Goal: Task Accomplishment & Management: Manage account settings

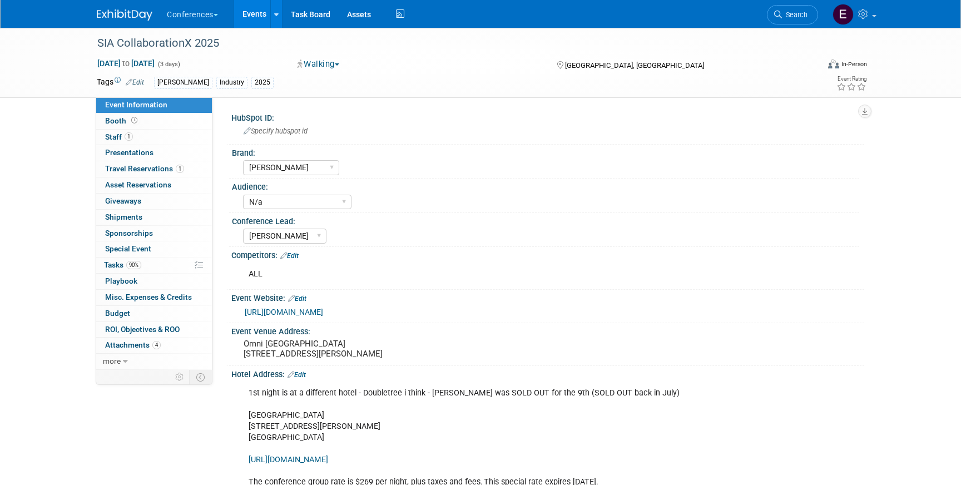
select select "[PERSON_NAME]"
select select "N/a"
select select "[PERSON_NAME]"
click at [129, 171] on span "Travel Reservations 1" at bounding box center [144, 168] width 79 height 9
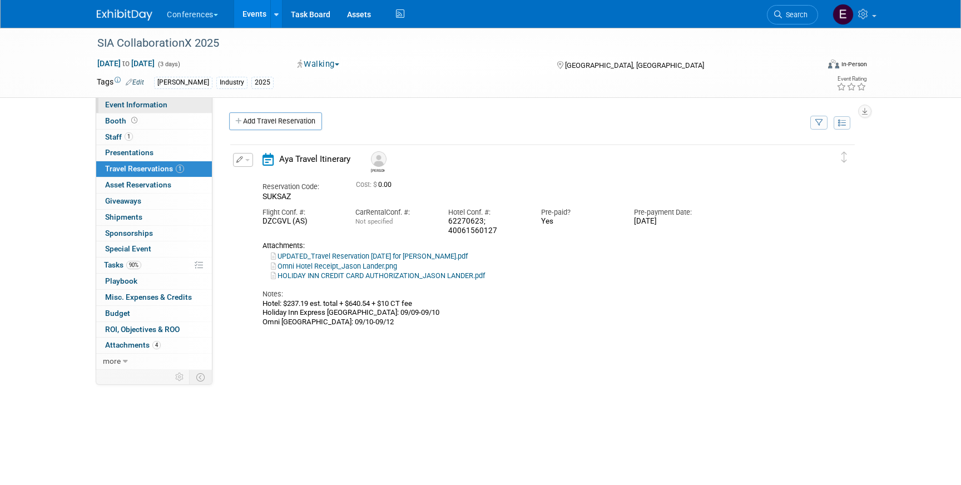
click at [121, 107] on span "Event Information" at bounding box center [136, 104] width 62 height 9
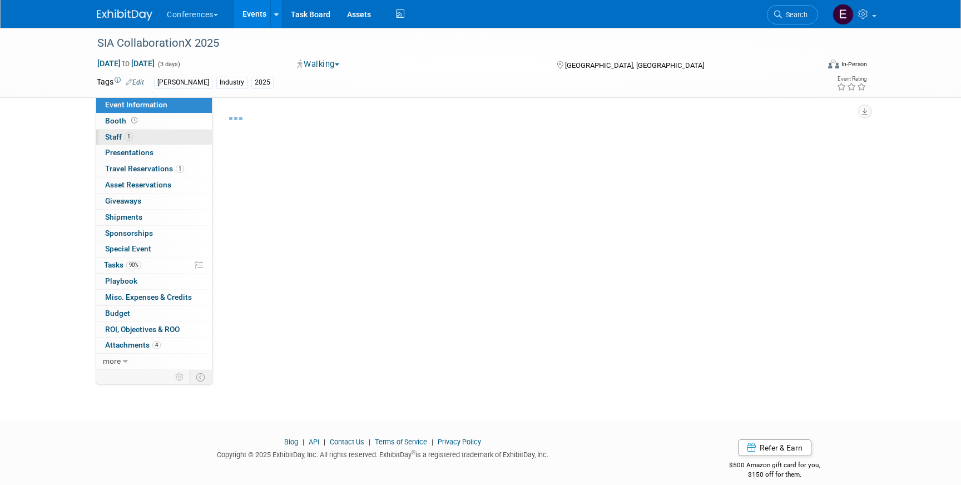
select select "[PERSON_NAME]"
select select "N/a"
select select "[PERSON_NAME]"
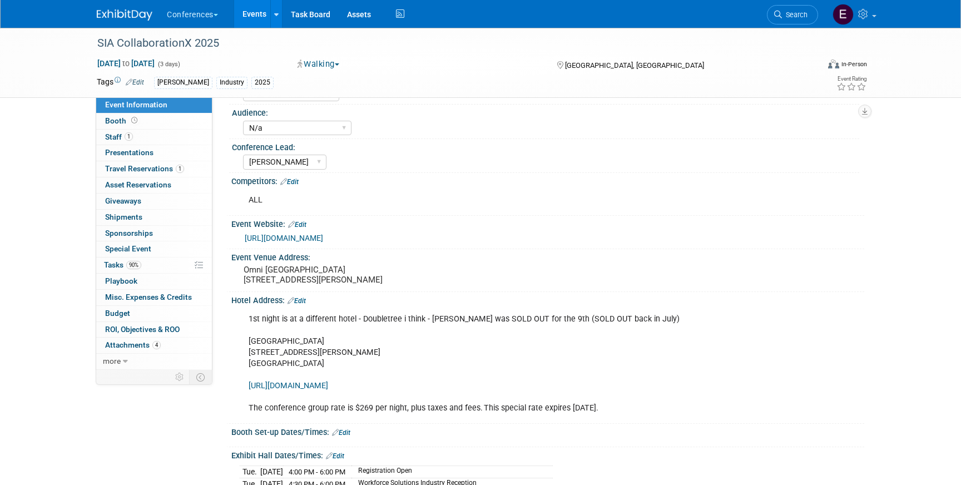
scroll to position [76, 0]
click at [148, 167] on span "Travel Reservations 1" at bounding box center [144, 168] width 79 height 9
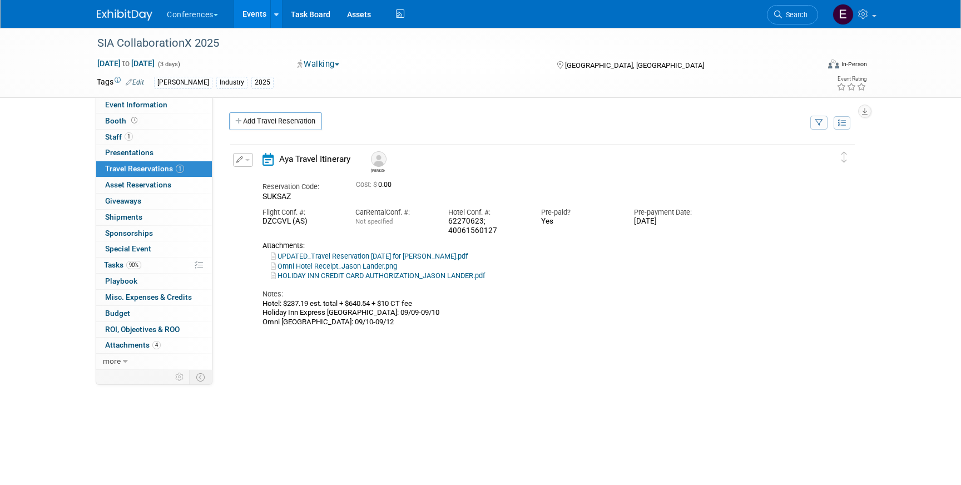
click at [323, 254] on link "UPDATED_Travel Reservation September 09 for JASON WILLIAM LANDER.pdf" at bounding box center [369, 256] width 197 height 8
click at [161, 107] on span "Event Information" at bounding box center [136, 104] width 62 height 9
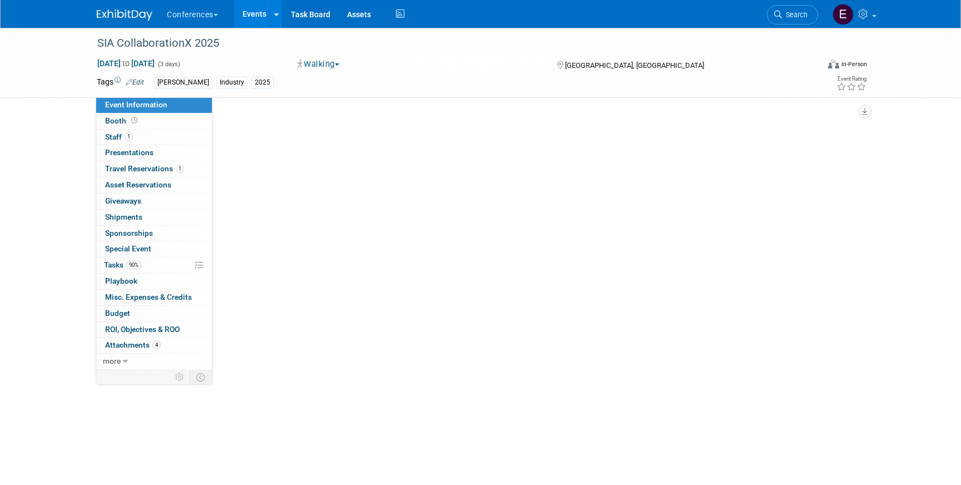
select select "[PERSON_NAME]"
select select "N/a"
select select "[PERSON_NAME]"
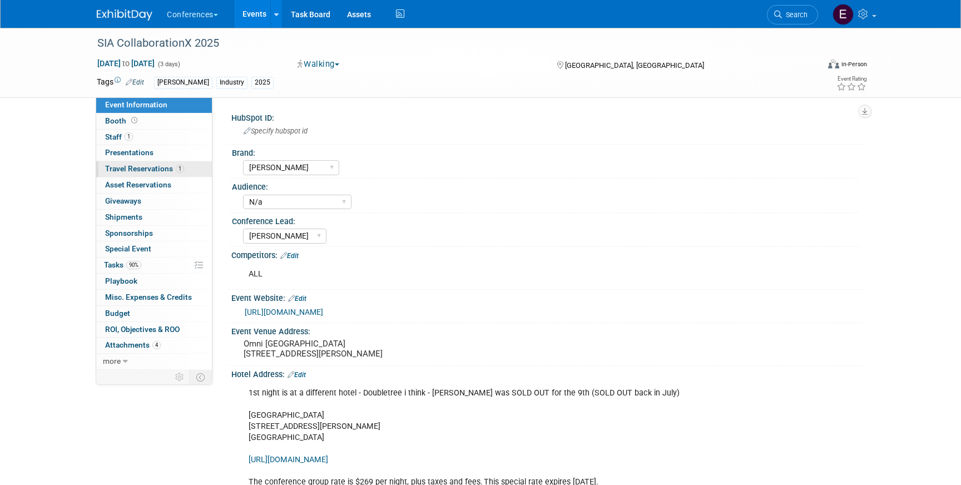
click at [162, 168] on span "Travel Reservations 1" at bounding box center [144, 168] width 79 height 9
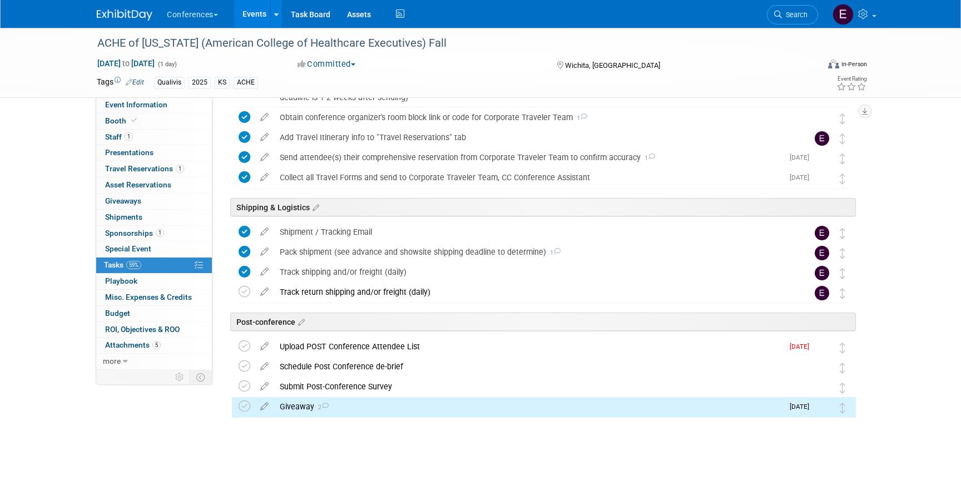
scroll to position [637, 0]
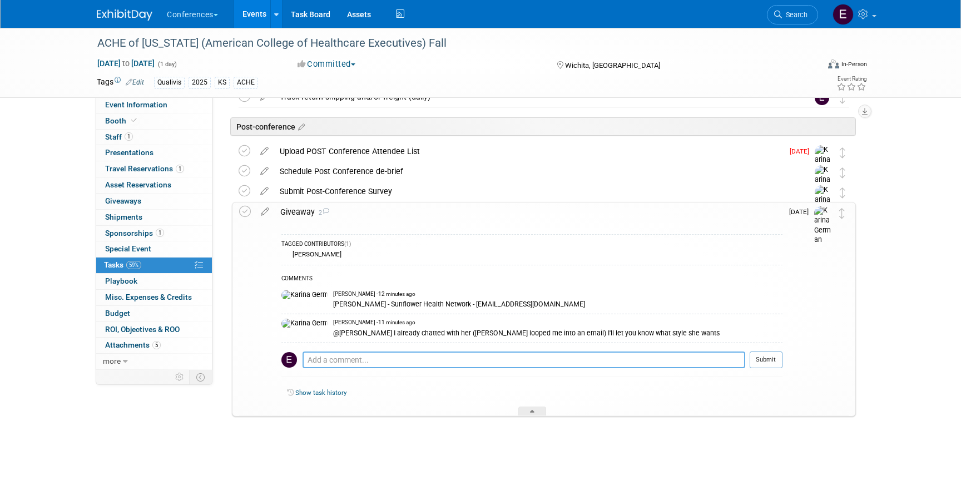
click at [362, 358] on textarea at bounding box center [523, 359] width 443 height 17
type textarea "thanks queen<3"
click at [777, 359] on button "Submit" at bounding box center [765, 359] width 33 height 17
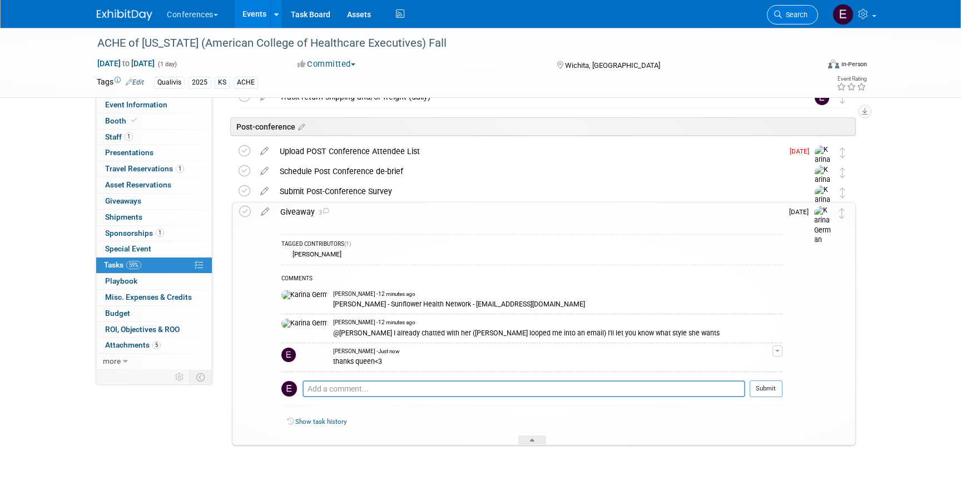
click at [778, 17] on icon at bounding box center [778, 15] width 8 height 8
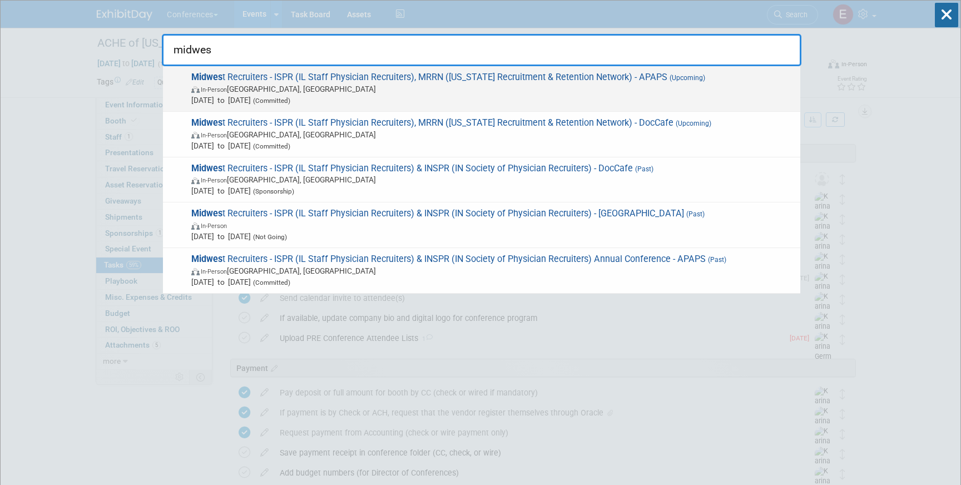
type input "midwes"
click at [520, 86] on span "In-Person Grand Rapids, MI" at bounding box center [492, 88] width 603 height 11
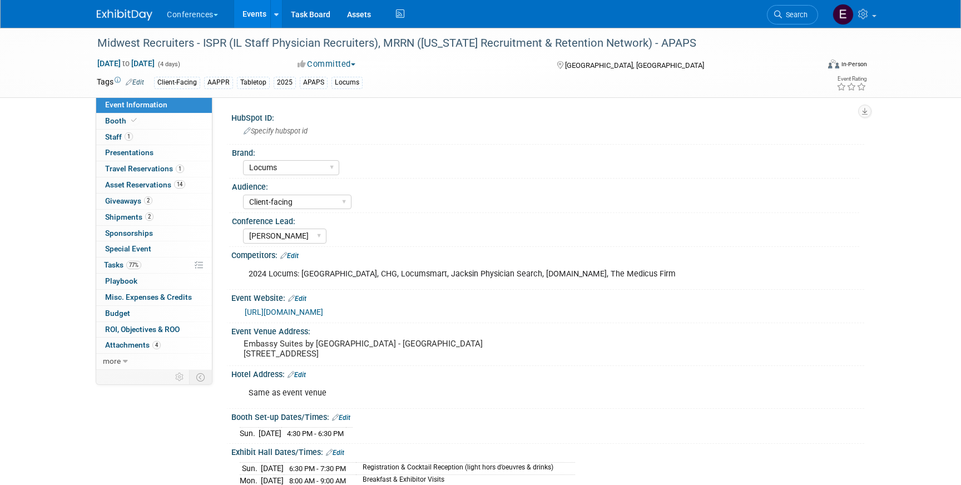
select select "Locums"
select select "Client-facing"
select select "[PERSON_NAME]"
click at [127, 272] on link "77% Tasks 77%" at bounding box center [154, 265] width 116 height 16
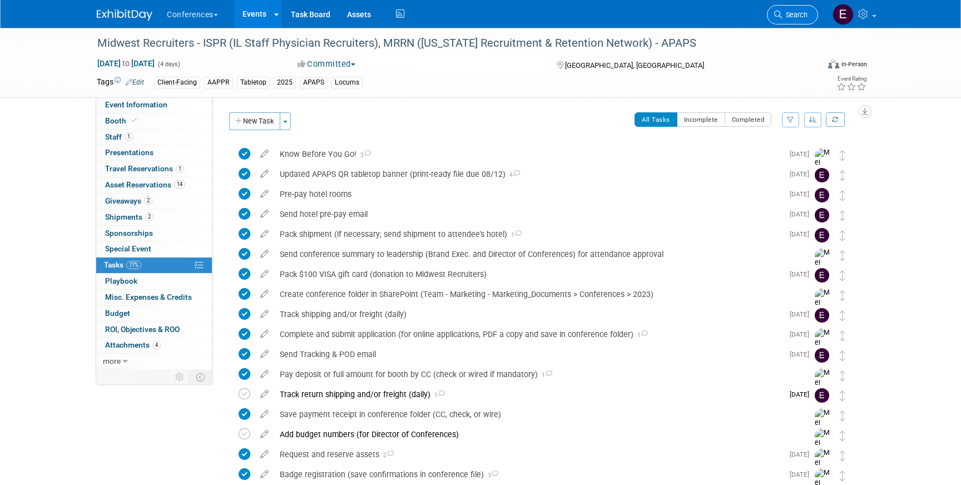
click at [802, 9] on link "Search" at bounding box center [792, 14] width 51 height 19
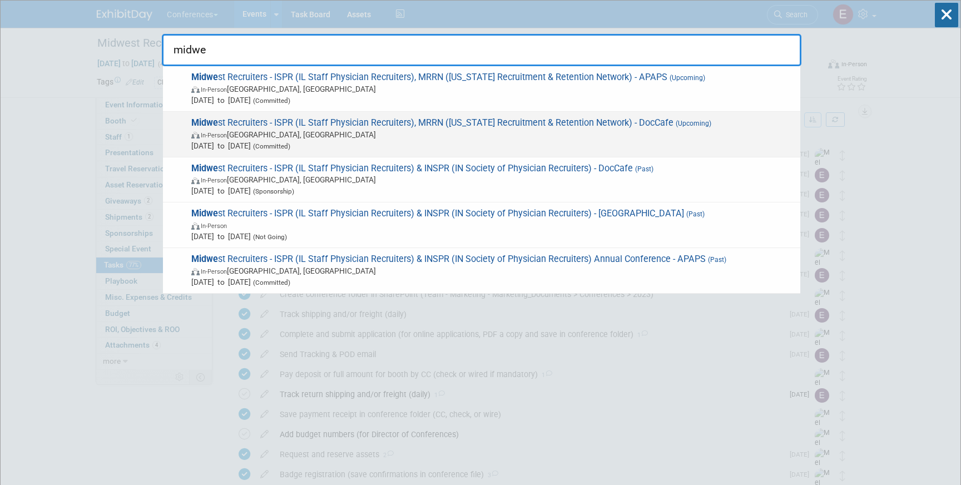
type input "midwe"
click at [589, 125] on span "Midwe st Recruiters - ISPR (IL Staff Physician Recruiters), MRRN (Michigan Recr…" at bounding box center [491, 134] width 607 height 34
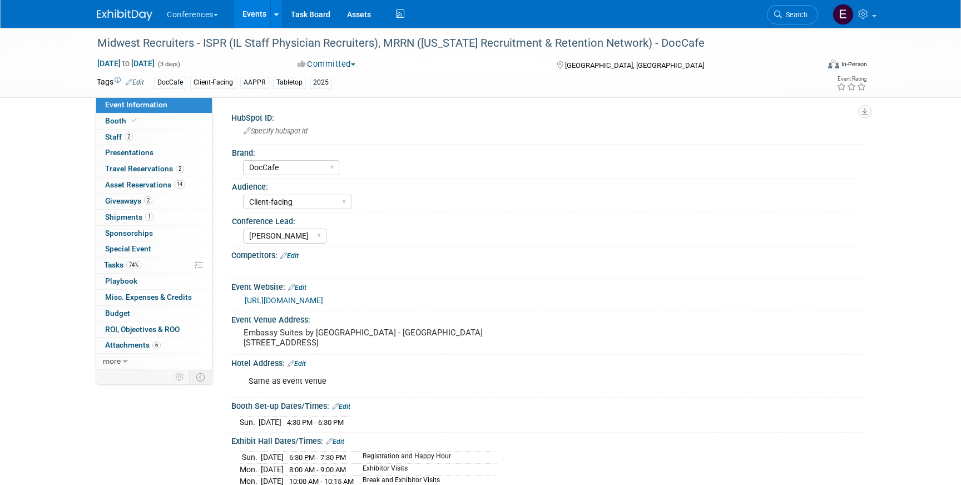
select select "DocCafe"
select select "Client-facing"
select select "[PERSON_NAME]"
click at [146, 266] on link "74% Tasks 74%" at bounding box center [154, 265] width 116 height 16
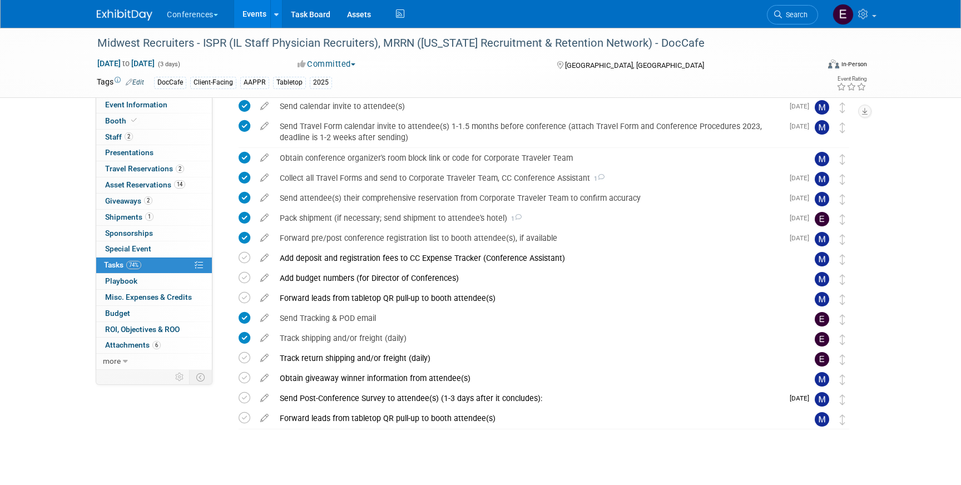
scroll to position [272, 0]
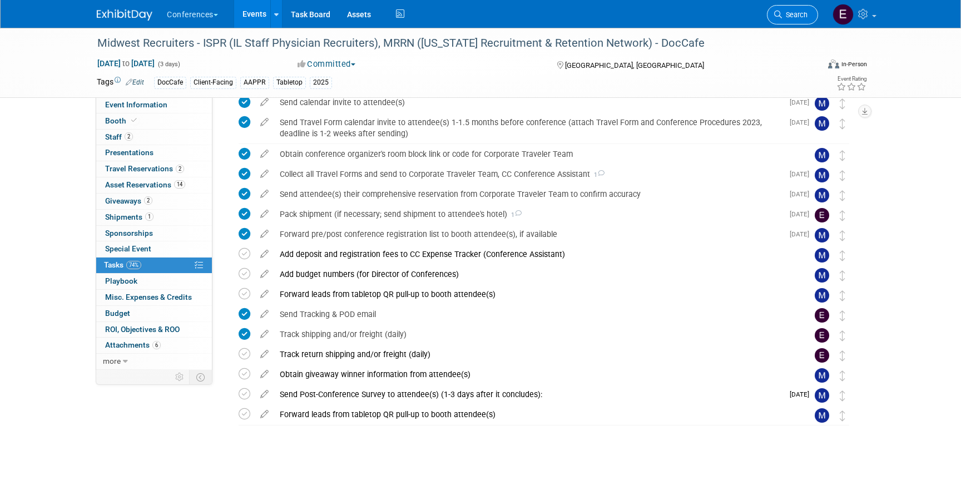
click at [789, 19] on link "Search" at bounding box center [792, 14] width 51 height 19
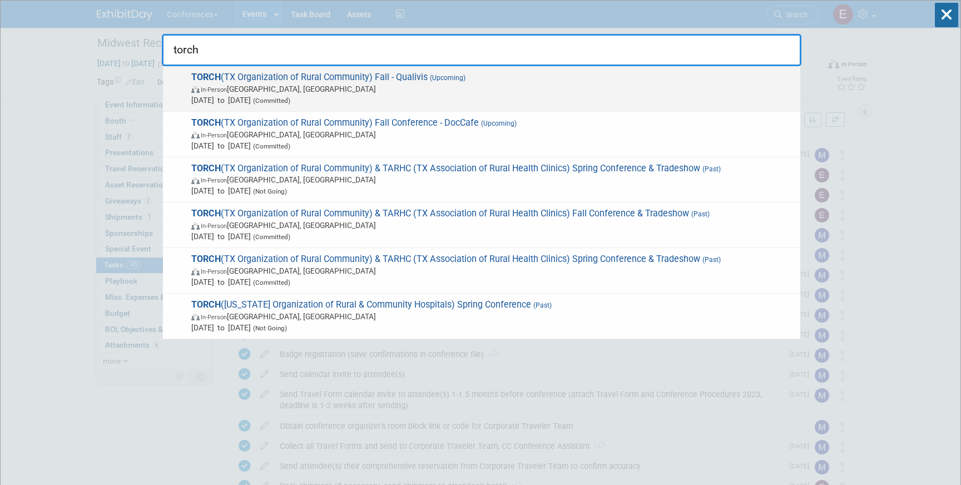
type input "torch"
click at [514, 87] on span "In-Person [GEOGRAPHIC_DATA], [GEOGRAPHIC_DATA]" at bounding box center [492, 88] width 603 height 11
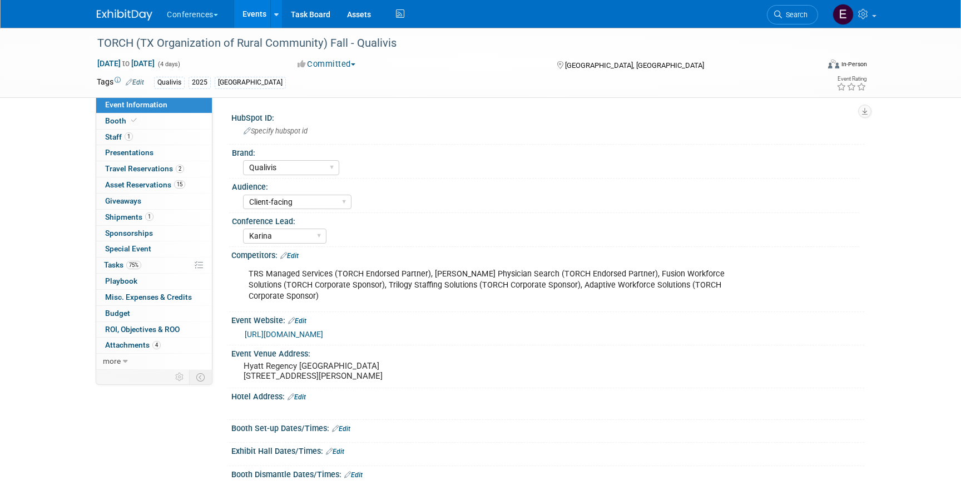
select select "Qualivis"
select select "Client-facing"
select select "Karina"
click at [115, 265] on span "Tasks 75%" at bounding box center [122, 264] width 37 height 9
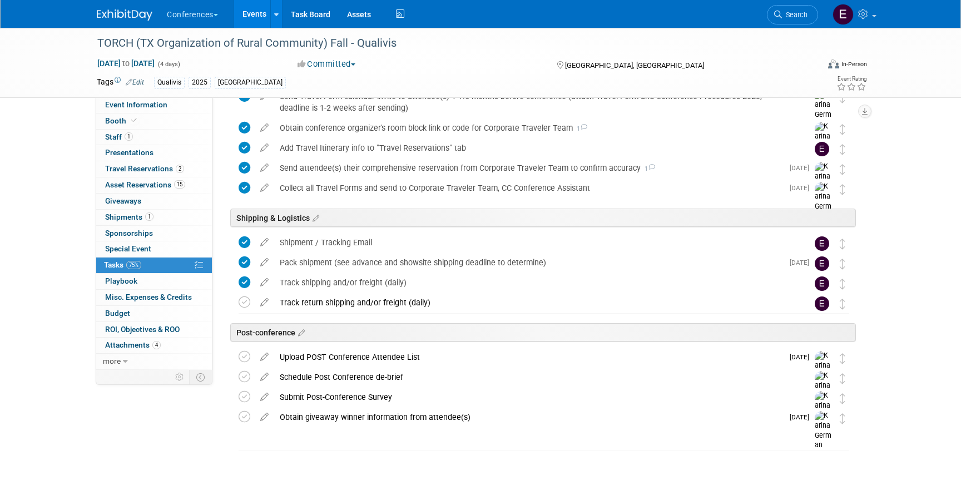
scroll to position [461, 0]
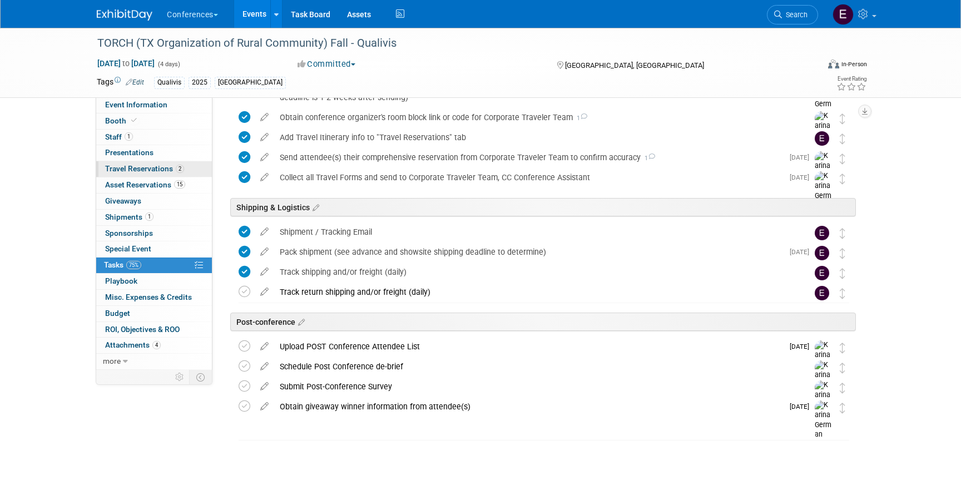
click at [118, 169] on span "Travel Reservations 2" at bounding box center [144, 168] width 79 height 9
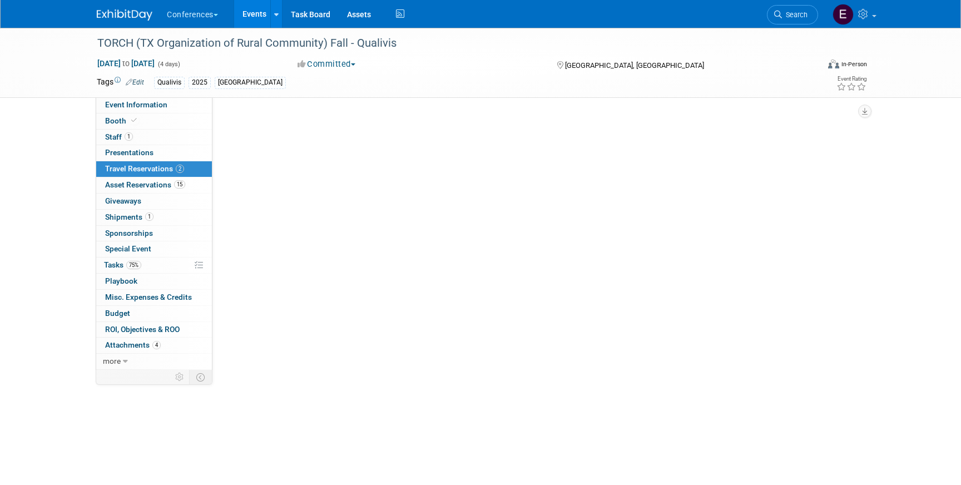
scroll to position [0, 0]
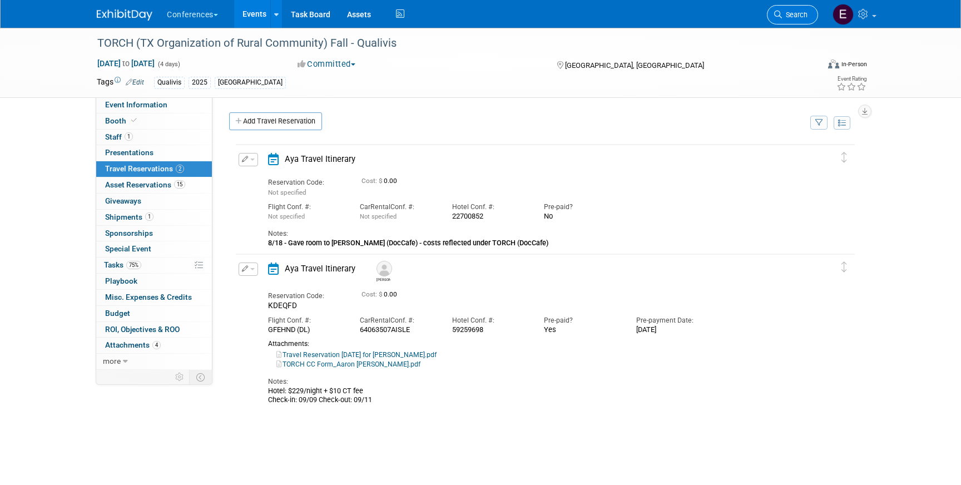
click at [805, 13] on span "Search" at bounding box center [795, 15] width 26 height 8
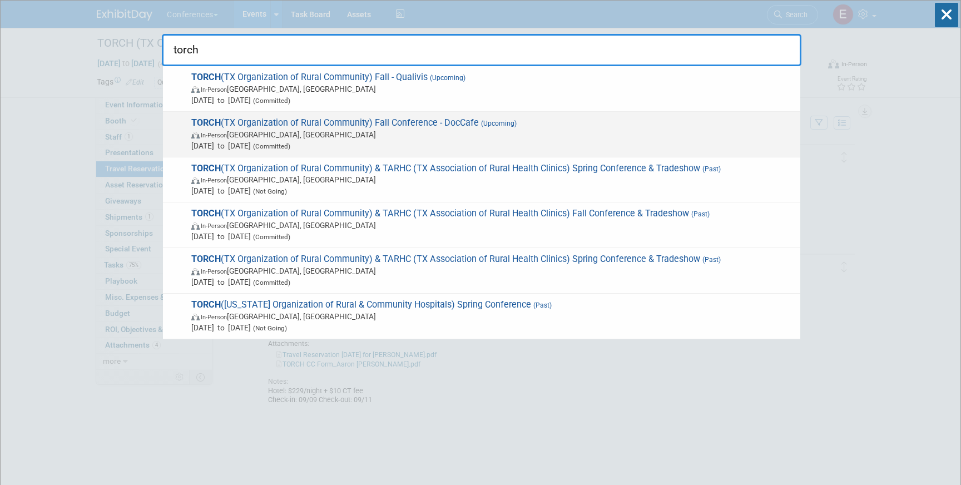
type input "torch"
click at [657, 136] on span "In-Person Austin, TX" at bounding box center [492, 134] width 603 height 11
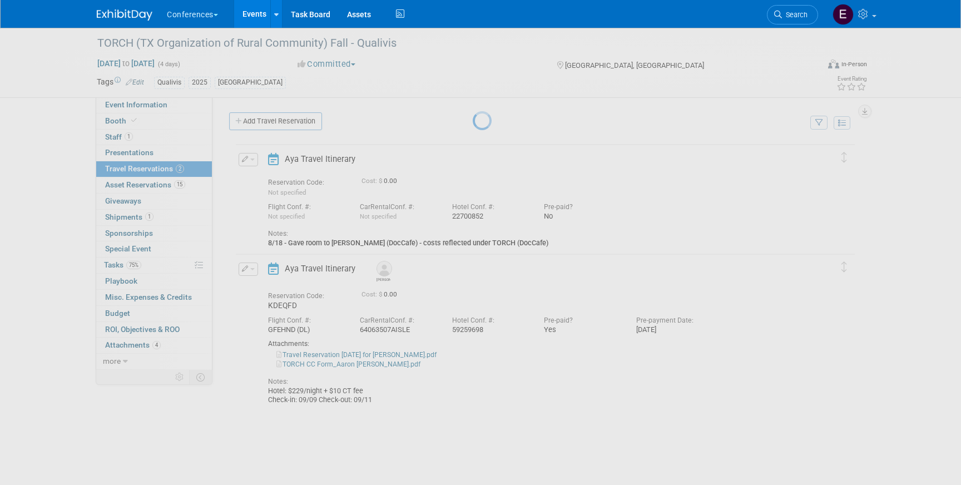
click at [473, 167] on div at bounding box center [481, 242] width 16 height 485
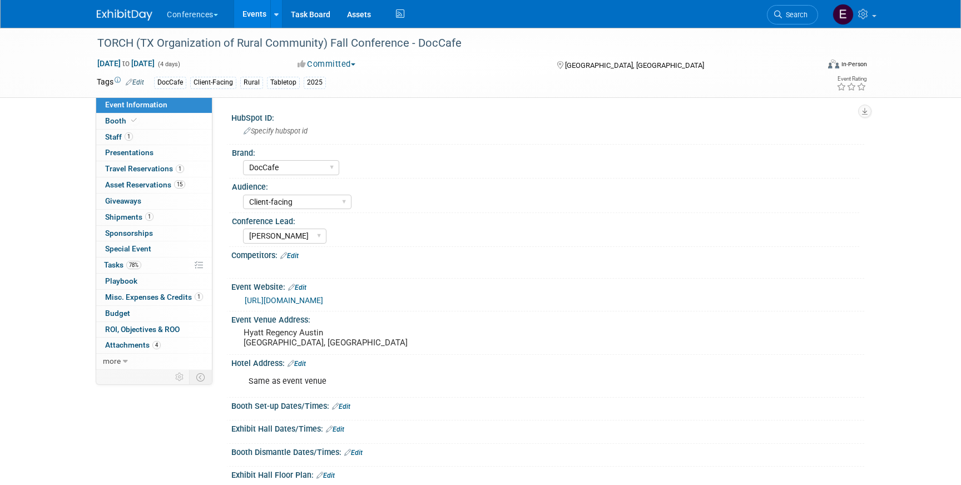
select select "DocCafe"
select select "Client-facing"
select select "[PERSON_NAME]"
click at [123, 167] on span "Travel Reservations 1" at bounding box center [144, 168] width 79 height 9
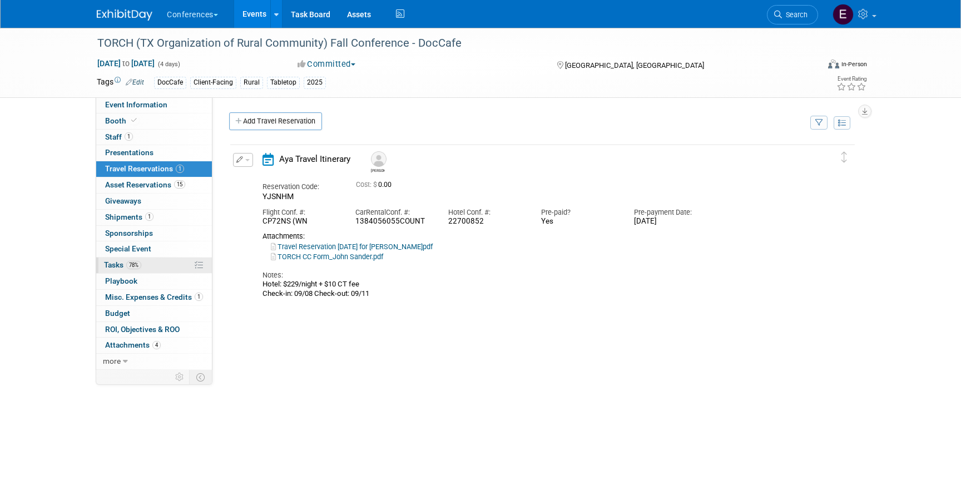
click at [150, 267] on link "78% Tasks 78%" at bounding box center [154, 265] width 116 height 16
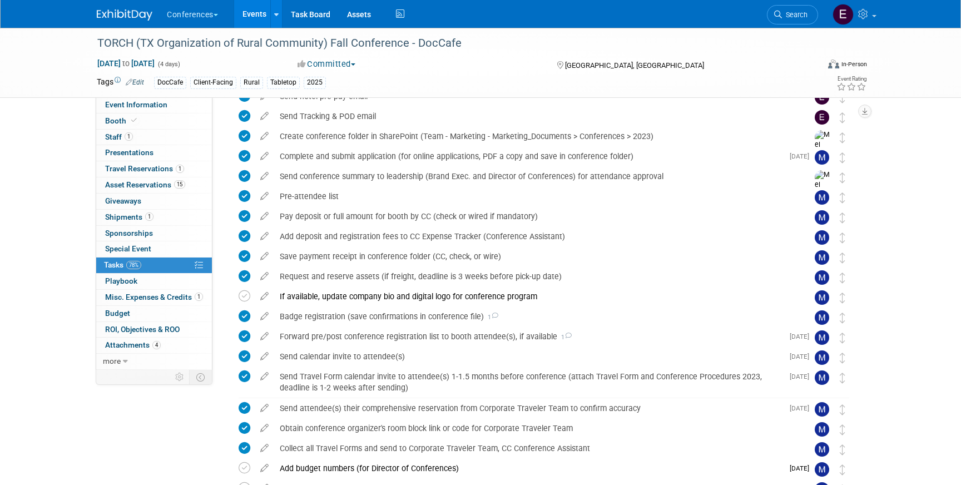
scroll to position [104, 0]
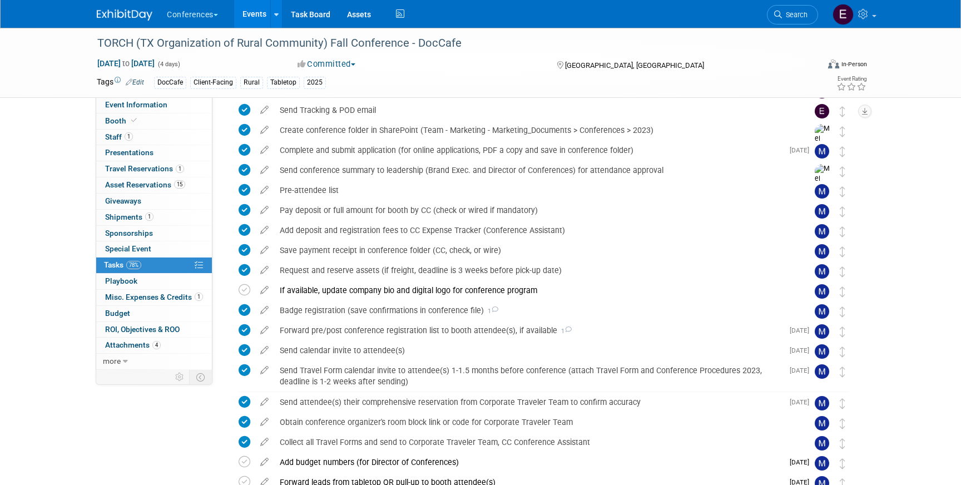
click at [141, 16] on img at bounding box center [125, 14] width 56 height 11
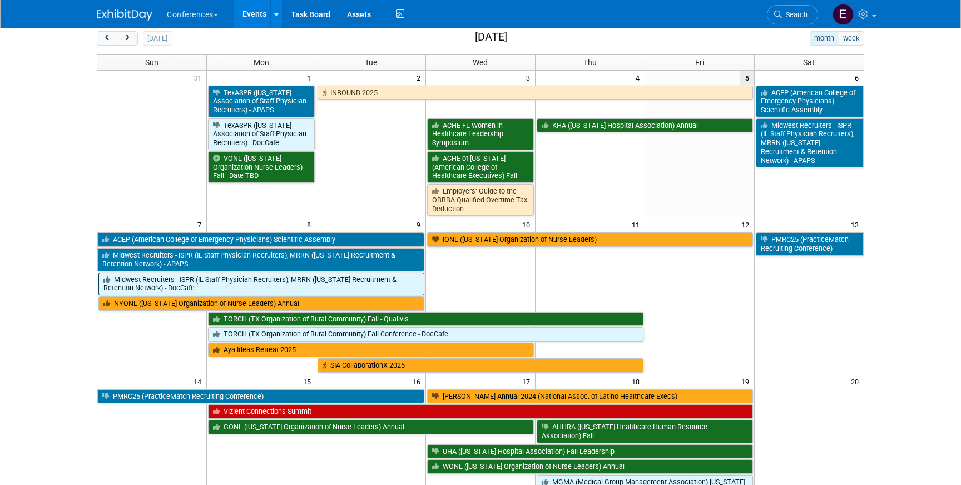
scroll to position [51, 0]
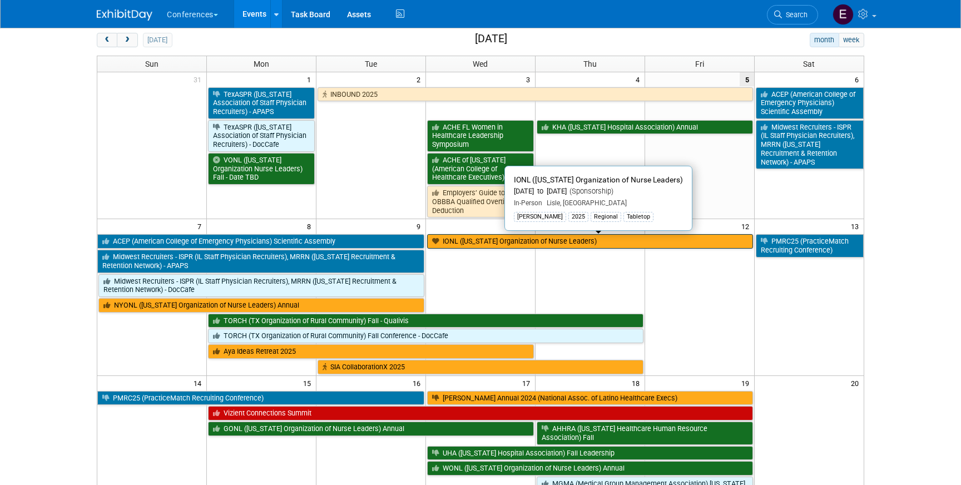
click at [500, 239] on link "IONL ([US_STATE] Organization of Nurse Leaders)" at bounding box center [590, 241] width 326 height 14
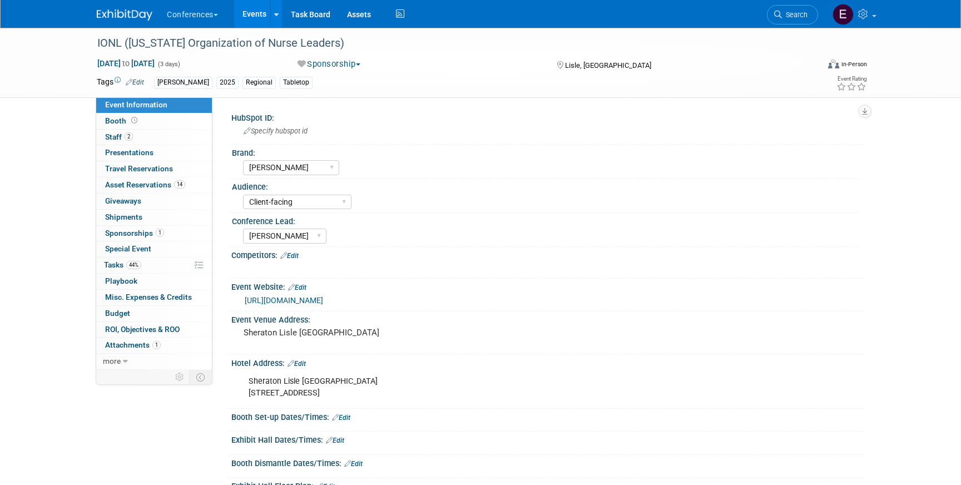
select select "[PERSON_NAME]"
select select "Client-facing"
select select "[PERSON_NAME]"
click at [158, 184] on span "Asset Reservations 14" at bounding box center [145, 184] width 80 height 9
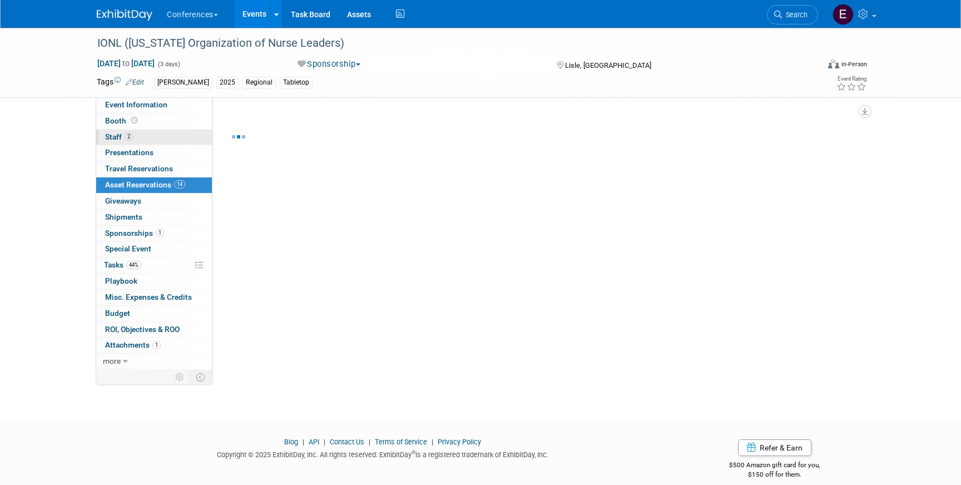
click at [129, 133] on span "2" at bounding box center [129, 136] width 8 height 8
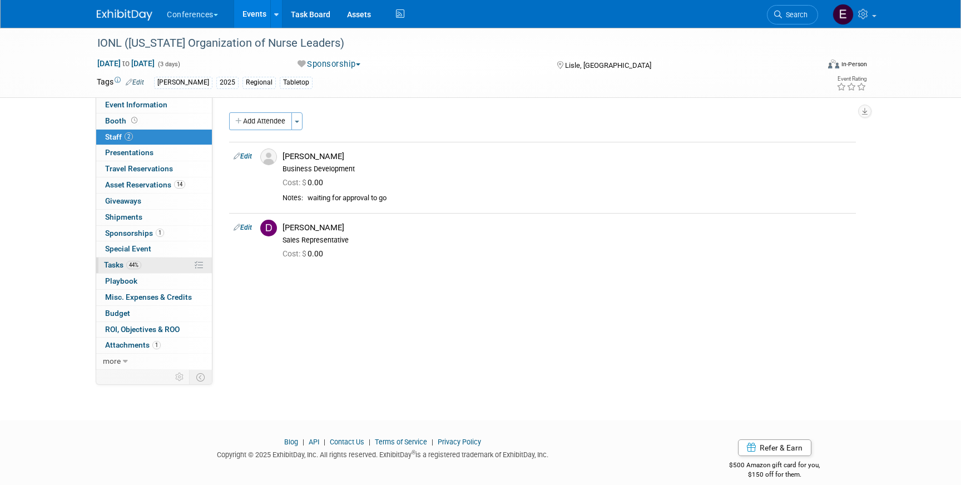
click at [168, 261] on link "44% Tasks 44%" at bounding box center [154, 265] width 116 height 16
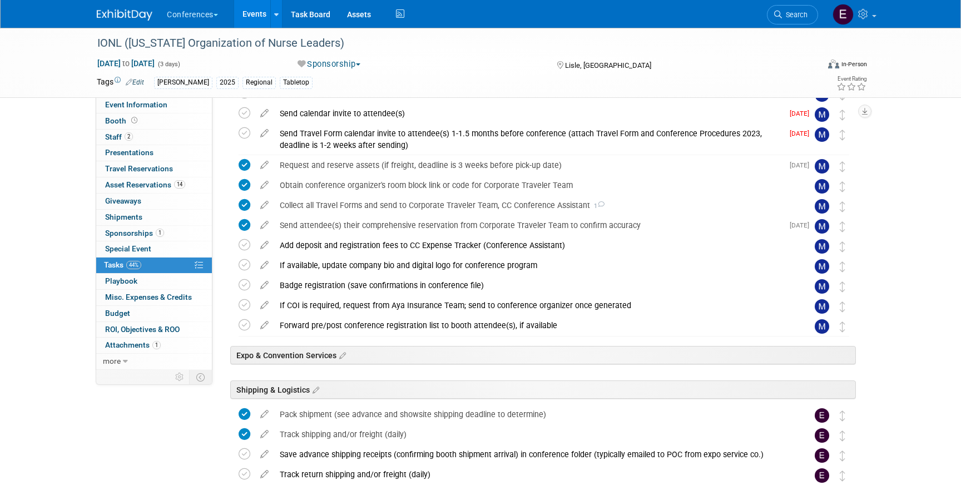
scroll to position [367, 0]
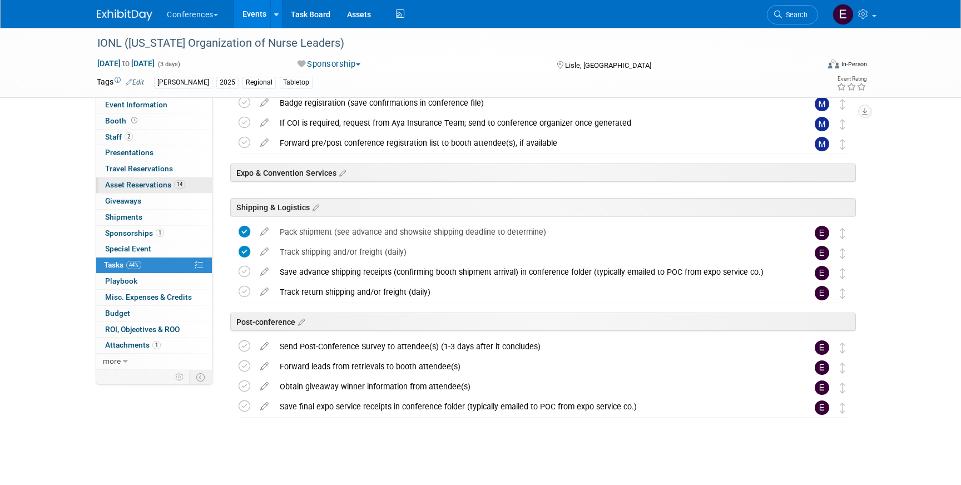
click at [187, 183] on link "14 Asset Reservations 14" at bounding box center [154, 185] width 116 height 16
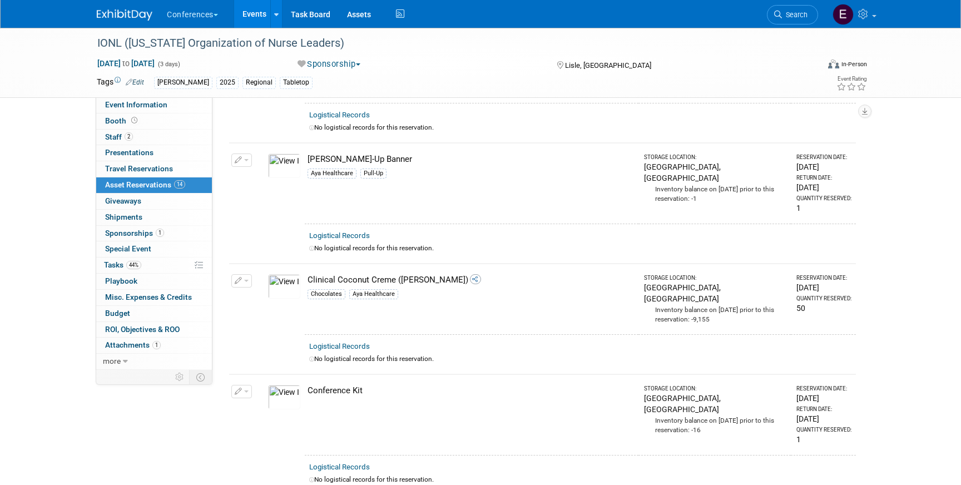
scroll to position [841, 0]
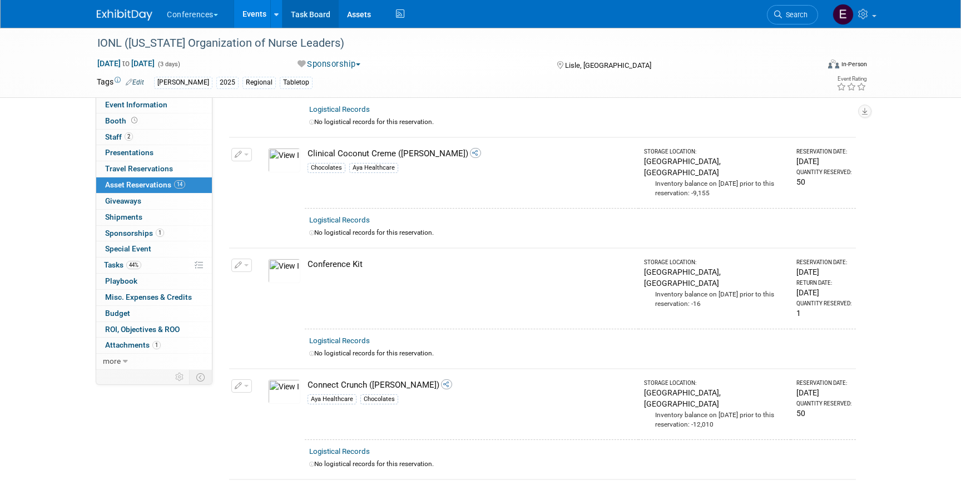
click at [320, 11] on link "Task Board" at bounding box center [310, 14] width 56 height 28
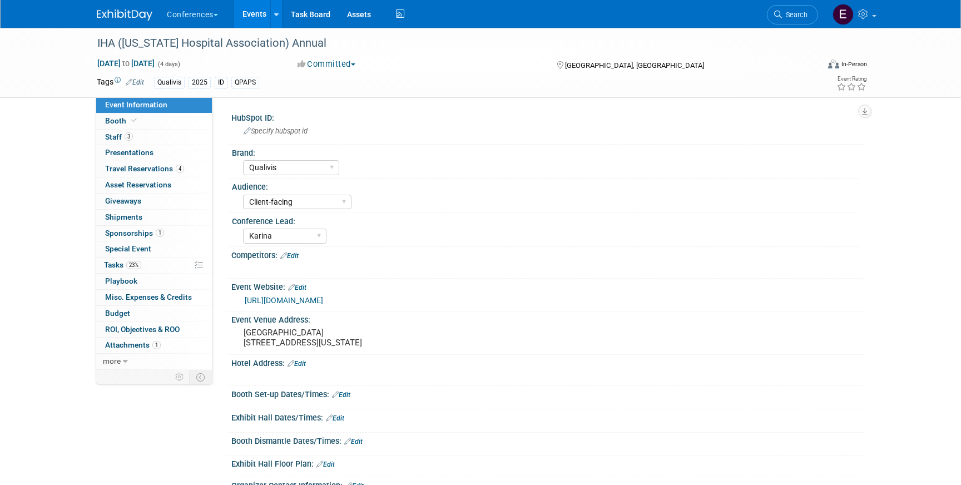
select select "Qualivis"
select select "Client-facing"
select select "Karina"
click at [158, 270] on link "23% Tasks 23%" at bounding box center [154, 265] width 116 height 16
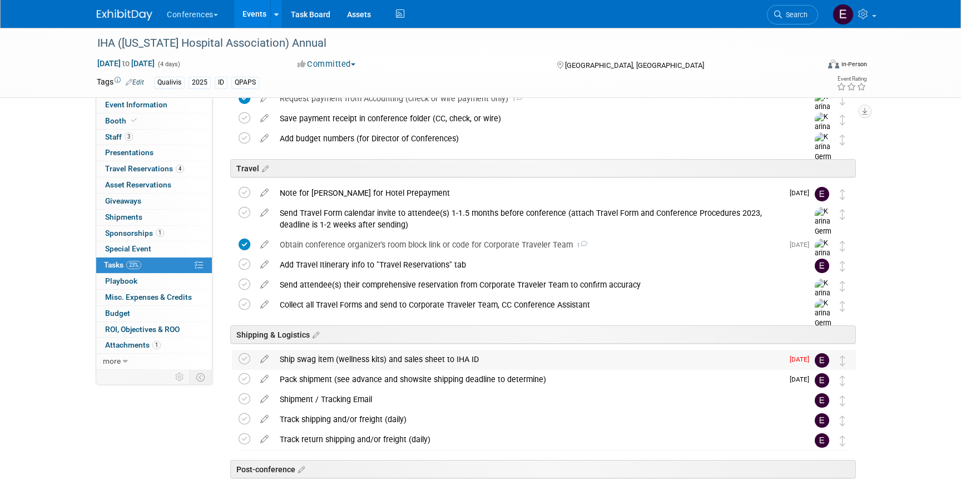
click at [388, 356] on div "Ship swag item (wellness kits) and sales sheet to IHA ID" at bounding box center [528, 359] width 509 height 19
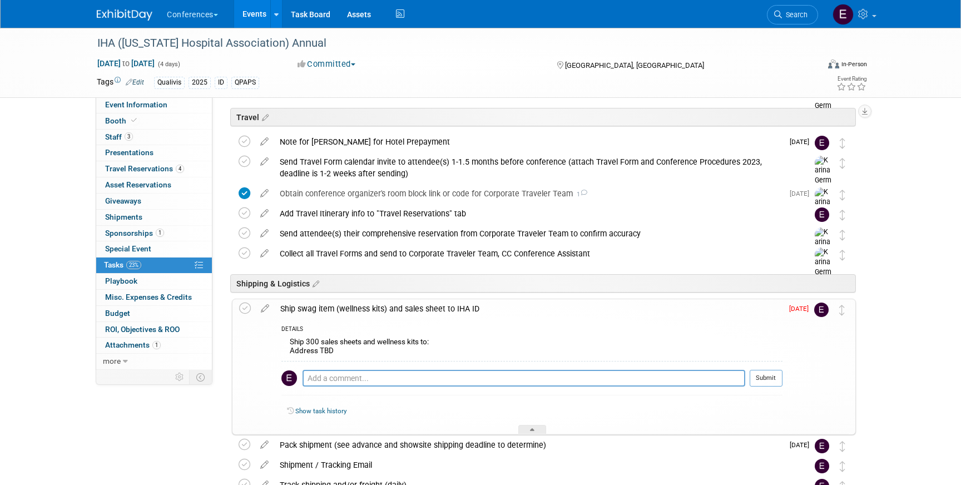
scroll to position [428, 0]
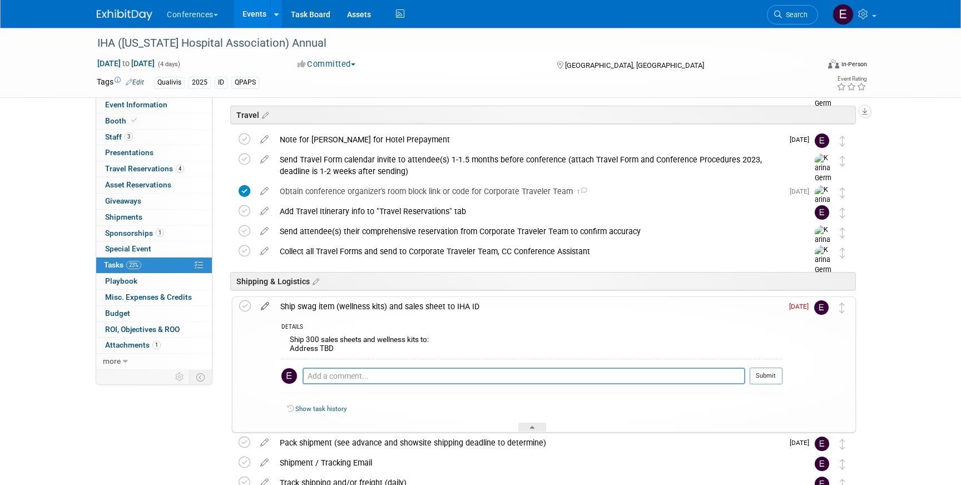
click at [263, 310] on link at bounding box center [264, 306] width 19 height 10
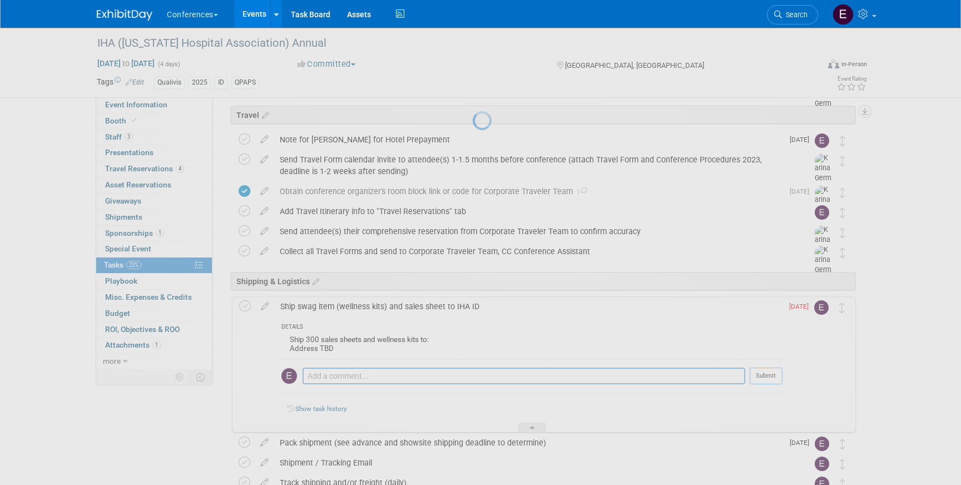
select select "8"
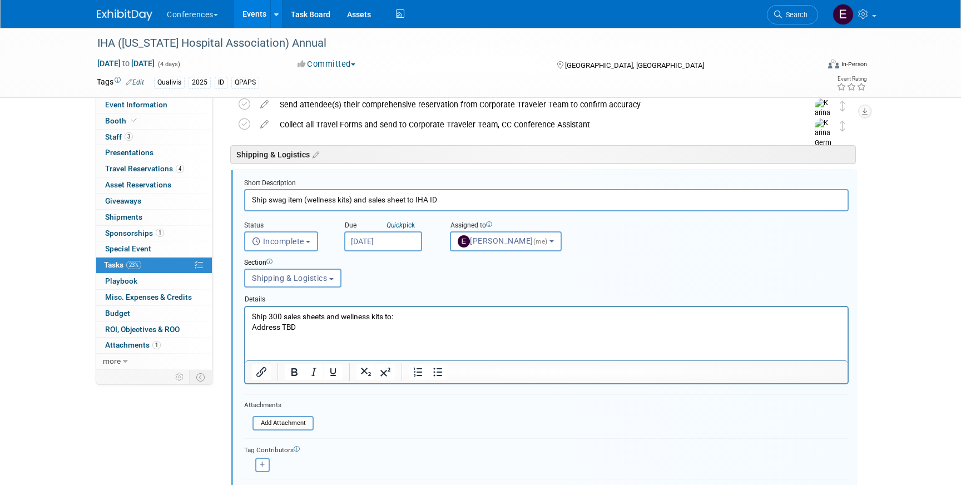
scroll to position [562, 0]
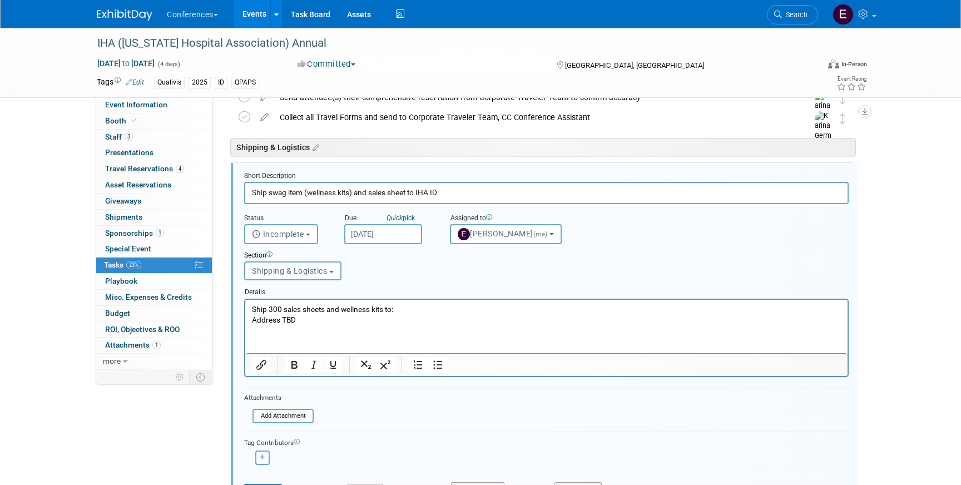
click at [357, 234] on input "Sep 3, 2025" at bounding box center [383, 234] width 78 height 20
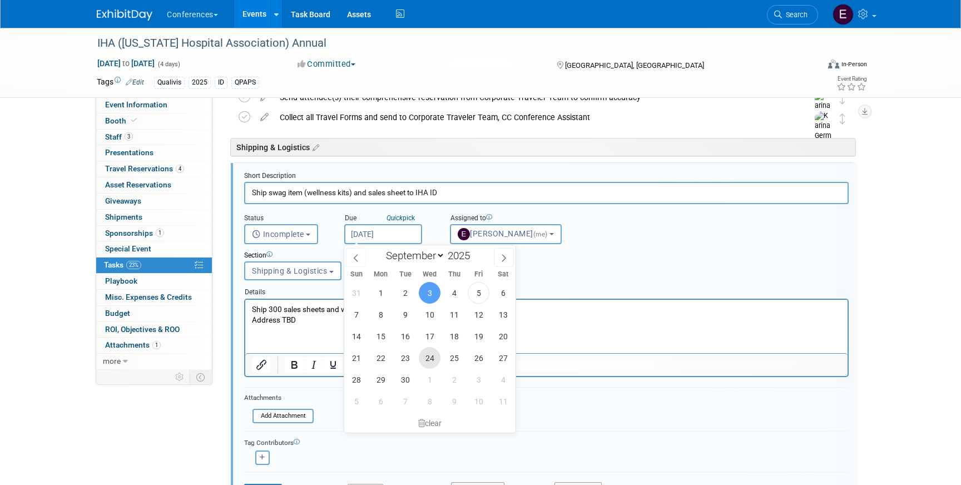
click at [426, 357] on span "24" at bounding box center [430, 358] width 22 height 22
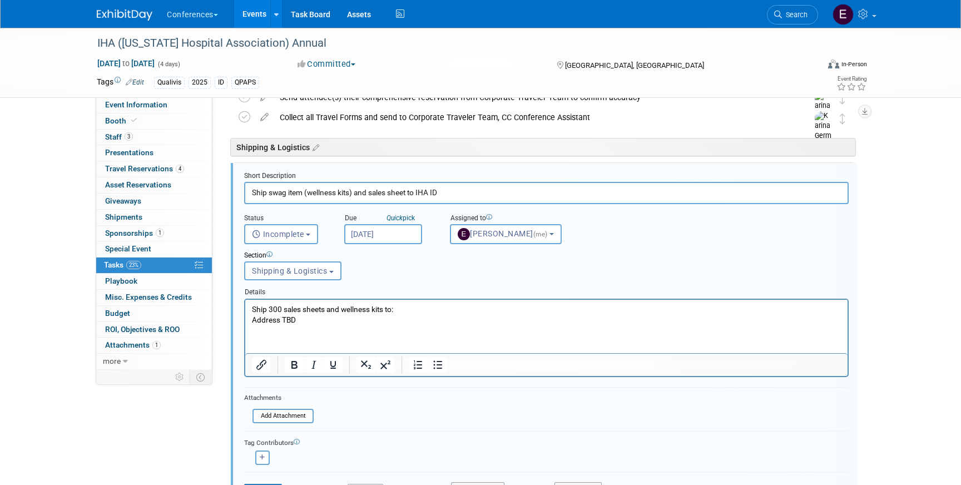
scroll to position [567, 0]
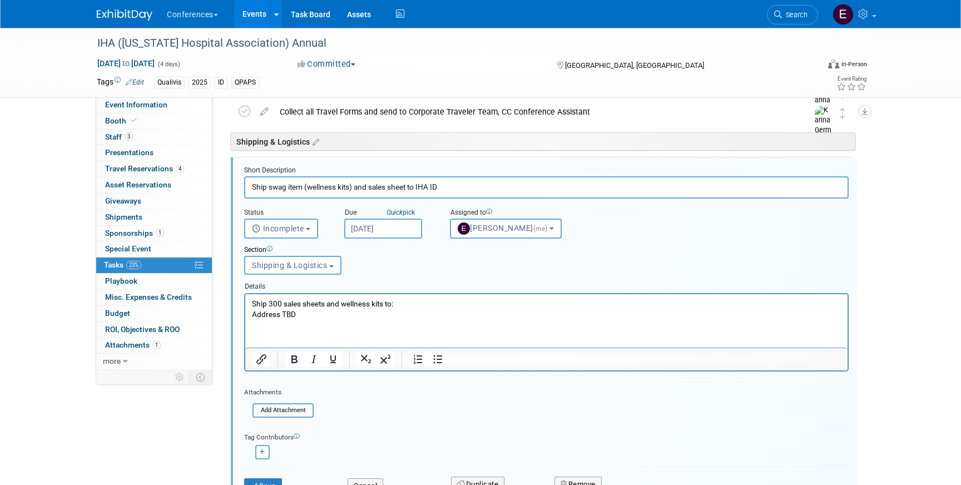
click at [386, 231] on input "Sep 24, 2025" at bounding box center [383, 229] width 78 height 20
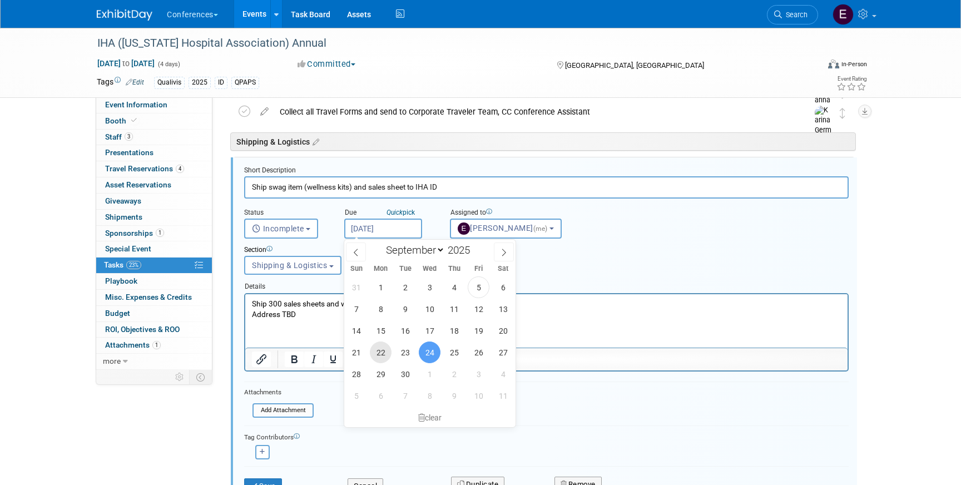
click at [376, 354] on span "22" at bounding box center [381, 352] width 22 height 22
type input "Sep 22, 2025"
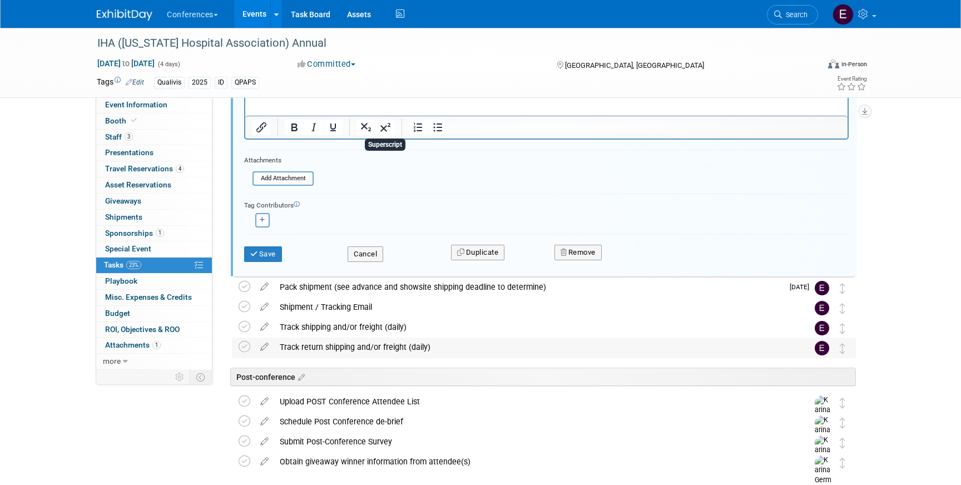
scroll to position [803, 0]
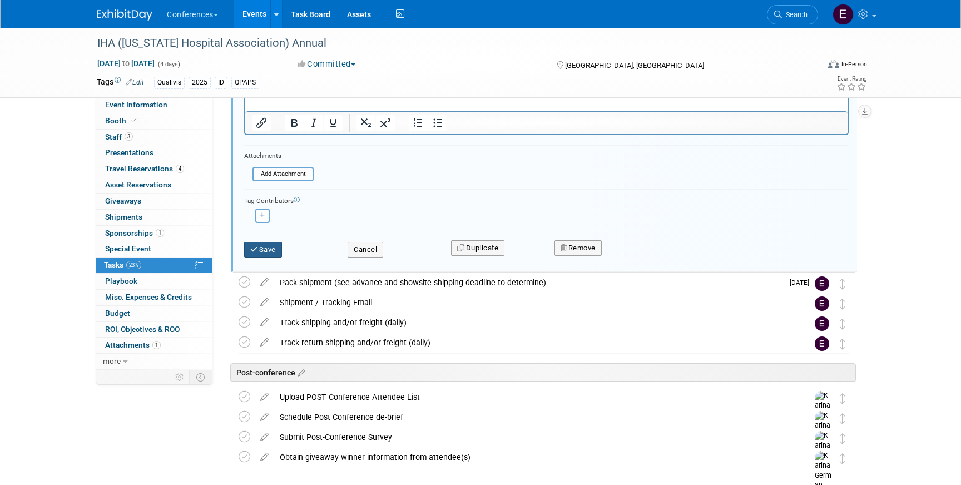
click at [270, 255] on button "Save" at bounding box center [263, 250] width 38 height 16
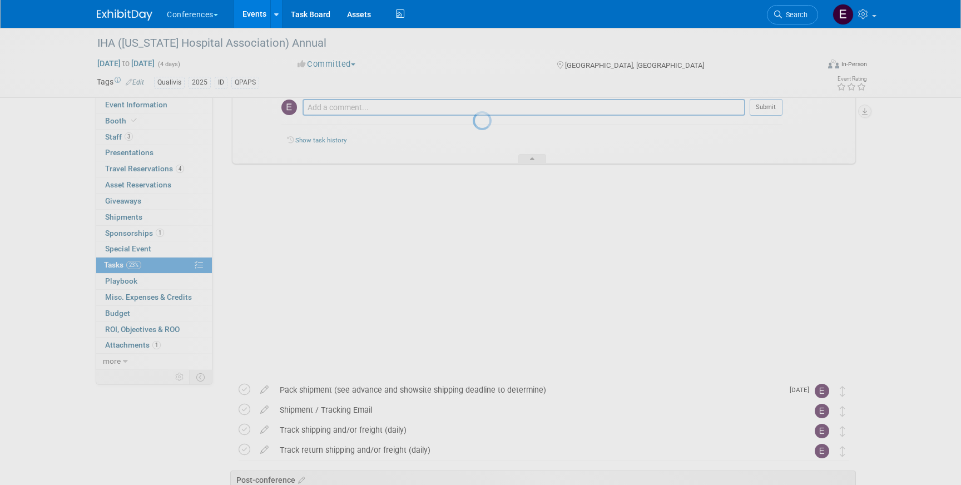
scroll to position [638, 0]
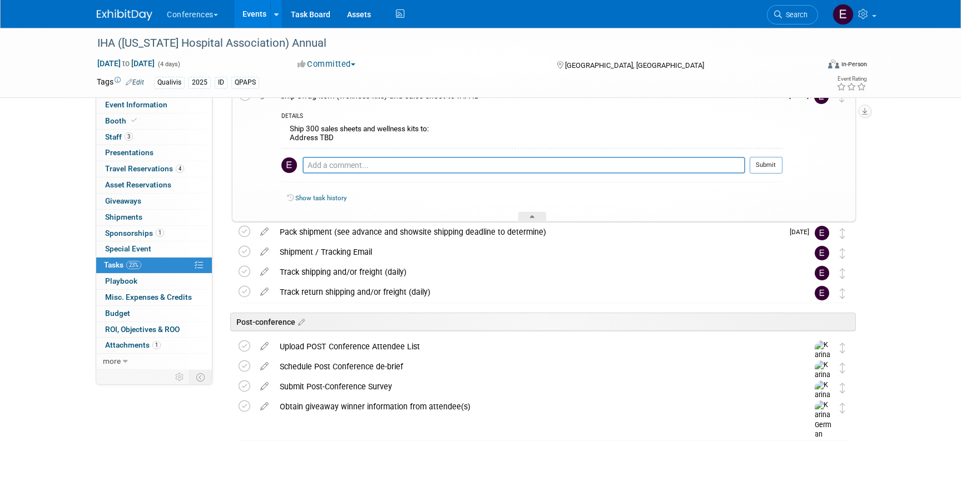
click at [771, 25] on li "Search" at bounding box center [792, 13] width 51 height 27
click at [780, 18] on icon at bounding box center [778, 15] width 8 height 8
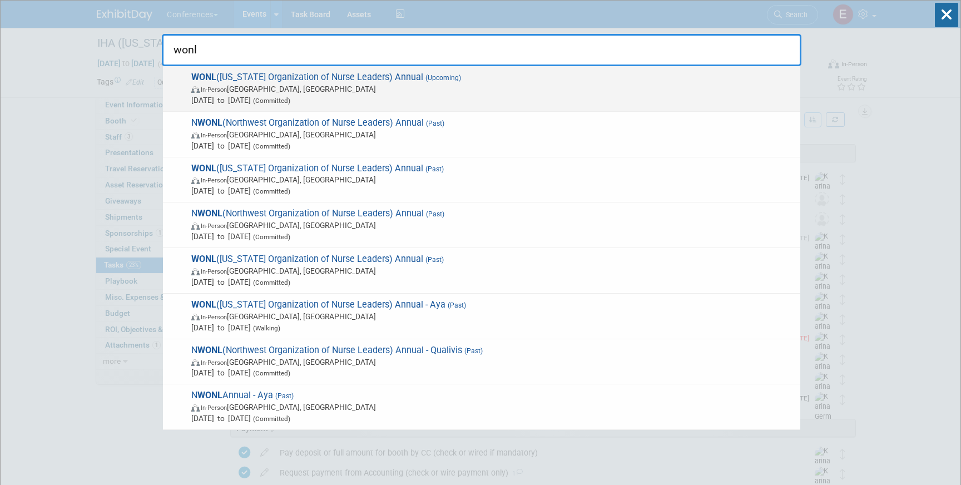
type input "wonl"
click at [374, 96] on span "Sep 17, 2025 to Sep 19, 2025 (Committed)" at bounding box center [492, 100] width 603 height 11
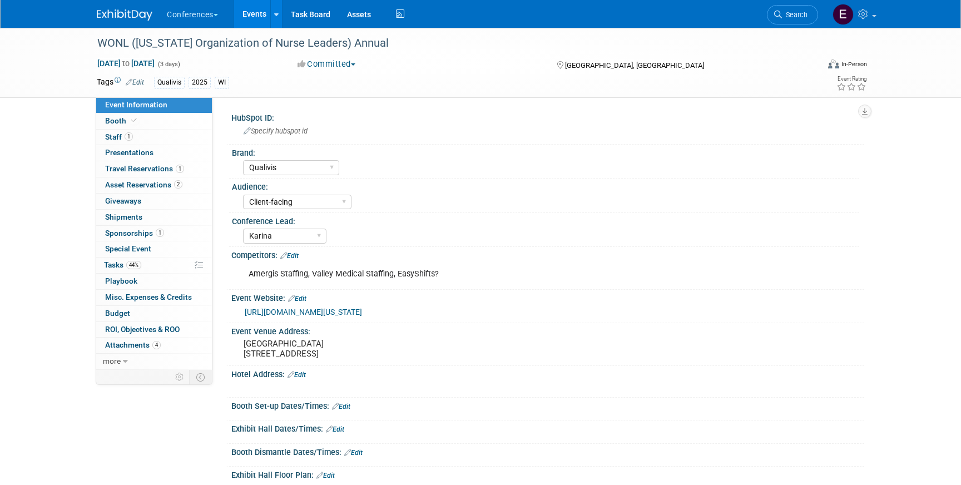
select select "Qualivis"
select select "Client-facing"
select select "Karina"
click at [141, 216] on span "Shipments 0" at bounding box center [123, 216] width 37 height 9
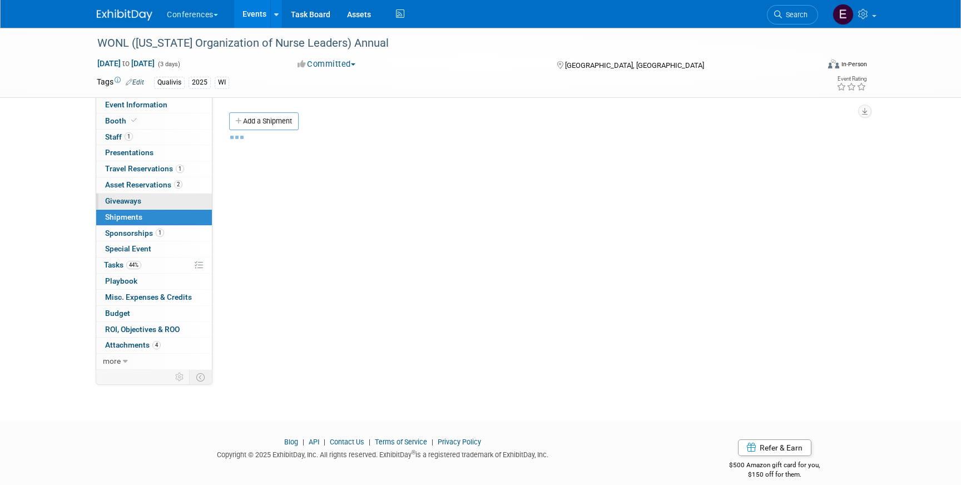
click at [154, 200] on link "0 Giveaways 0" at bounding box center [154, 201] width 116 height 16
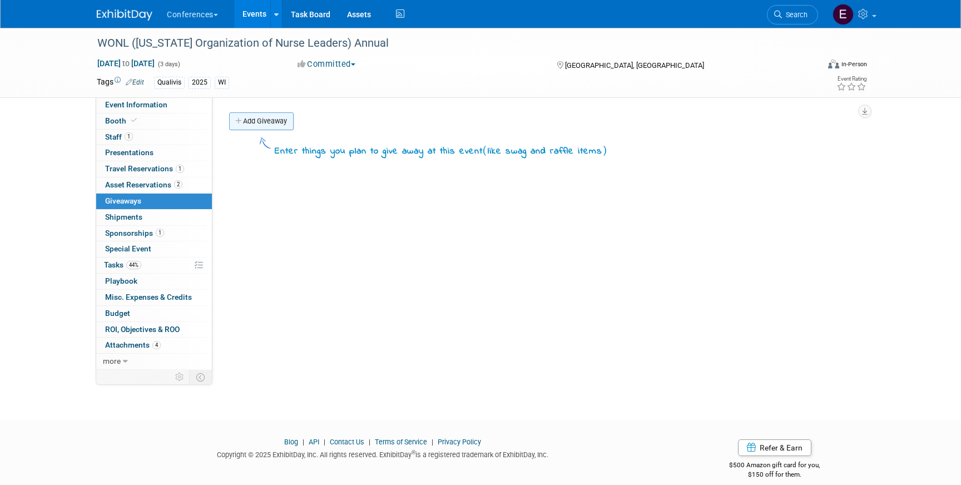
click at [281, 120] on link "Add Giveaway" at bounding box center [261, 121] width 64 height 18
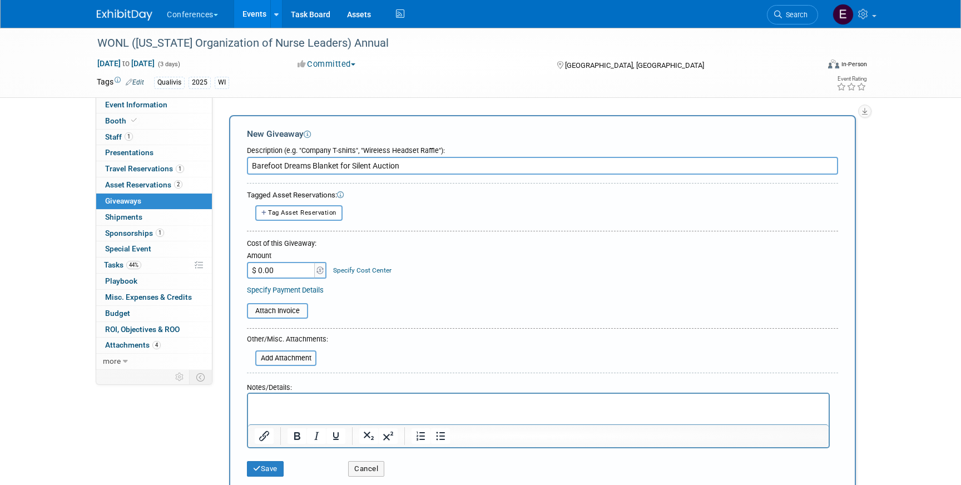
type input "Barefoot Dreams Blanket for Silent Auction"
click at [290, 278] on input "$ 0.00" at bounding box center [281, 270] width 69 height 17
paste input "143.2"
type input "$ 143.20"
click at [351, 272] on link "Specify Cost Center" at bounding box center [362, 270] width 58 height 8
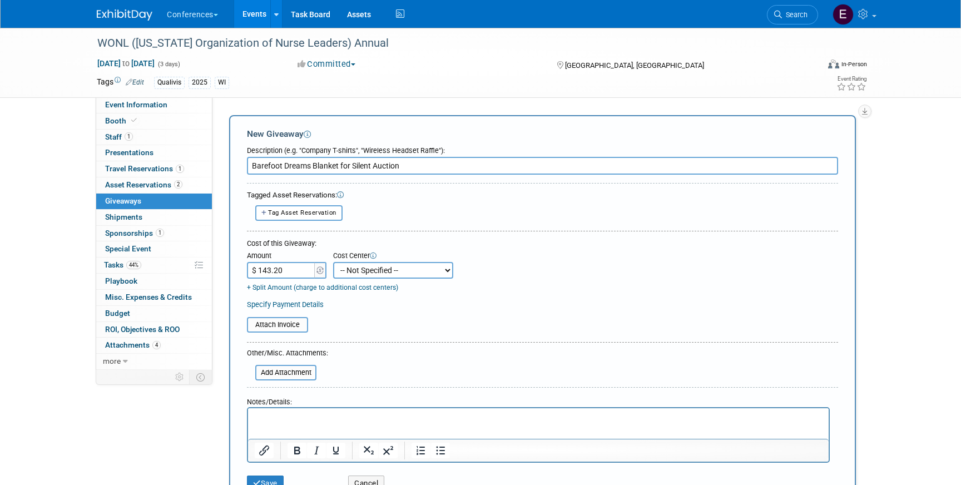
click at [380, 274] on select "-- Not Specified -- Aya Education Aya Healthcare Aya Locums Bespoke Corporate D…" at bounding box center [393, 270] width 120 height 17
select select "18965874"
click at [333, 262] on select "-- Not Specified -- Aya Education Aya Healthcare Aya Locums Bespoke Corporate D…" at bounding box center [393, 270] width 120 height 17
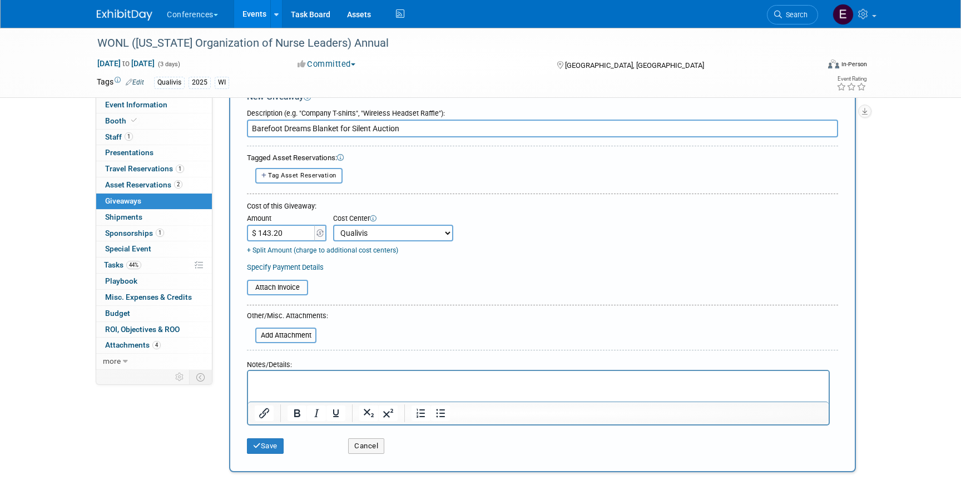
scroll to position [84, 0]
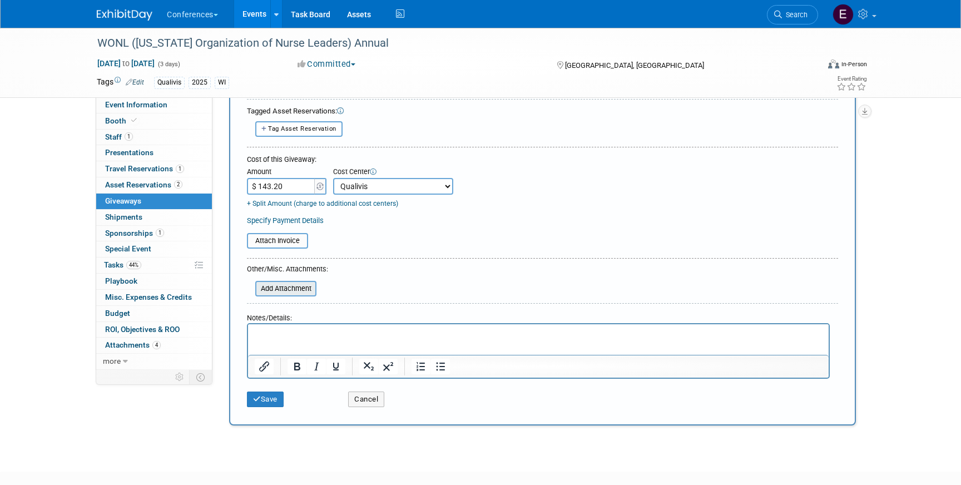
click at [281, 290] on input "file" at bounding box center [249, 288] width 132 height 13
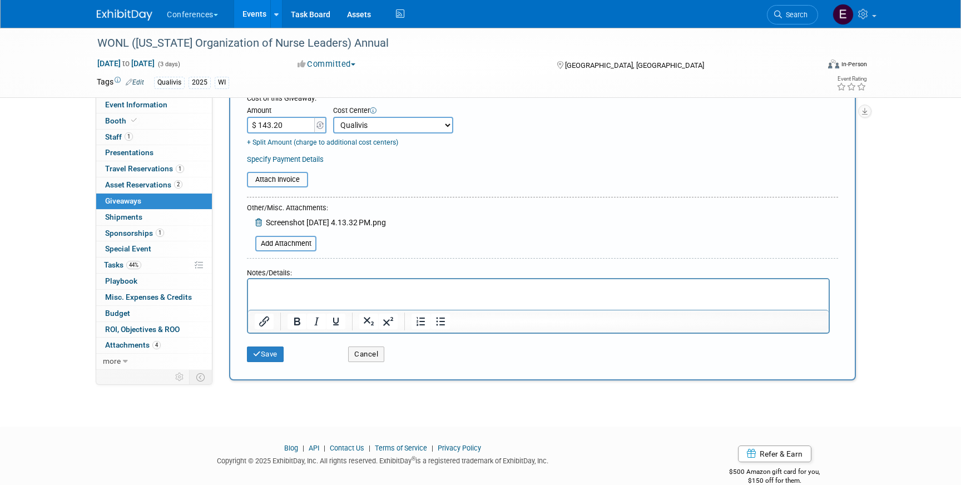
scroll to position [162, 0]
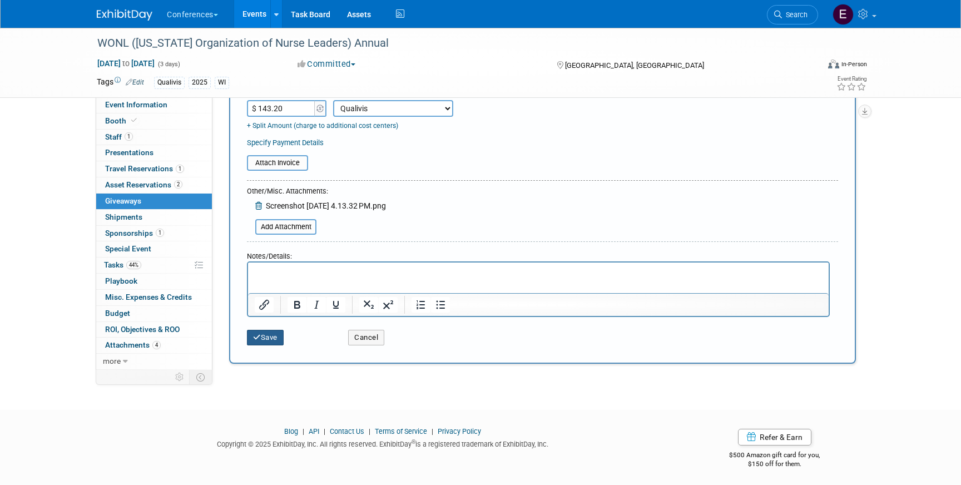
click at [277, 336] on button "Save" at bounding box center [265, 338] width 37 height 16
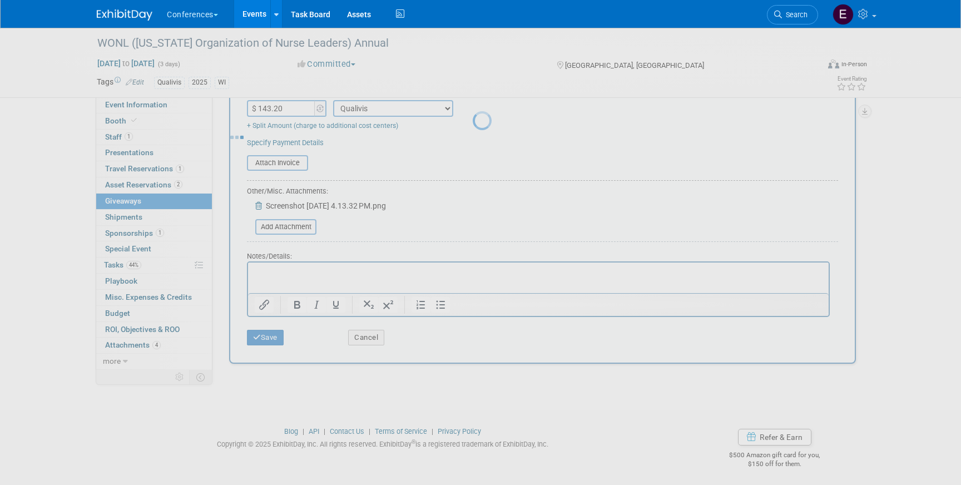
scroll to position [13, 0]
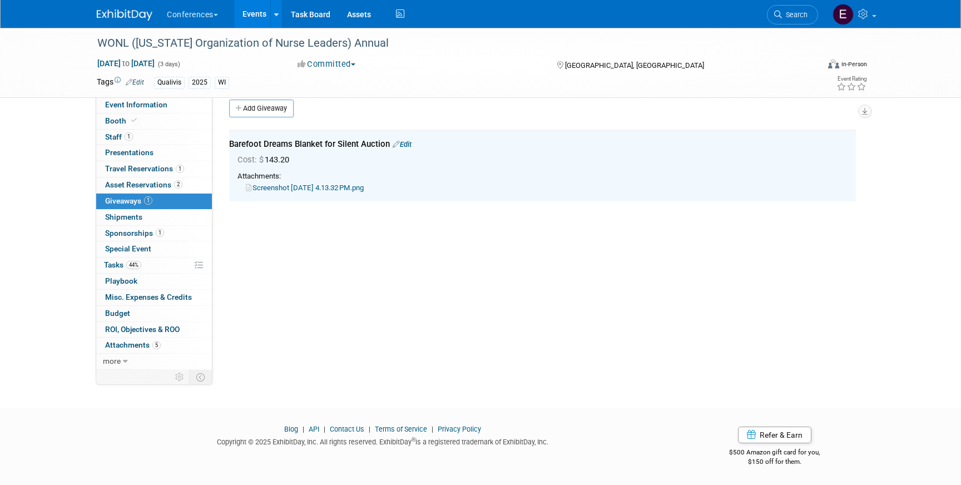
click at [346, 188] on link "Screenshot 2025-09-05 at 4.13.32 PM.png" at bounding box center [305, 187] width 118 height 8
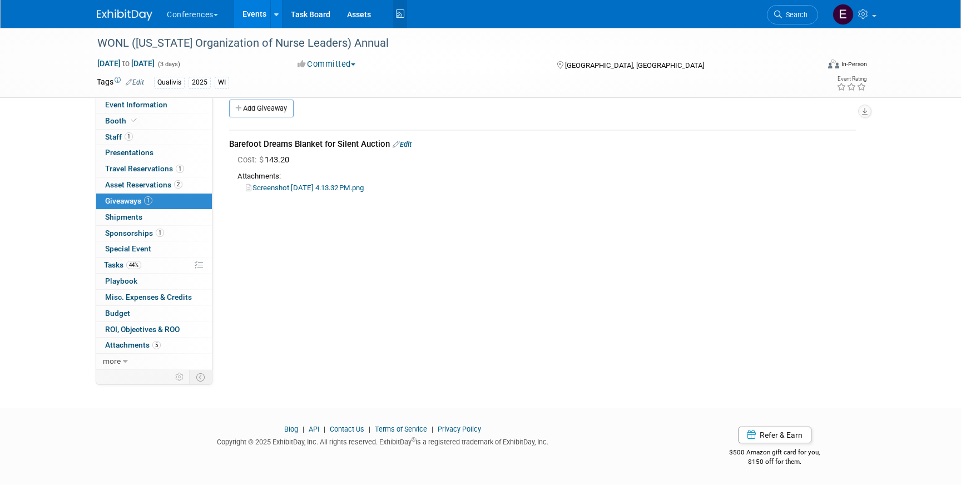
click at [400, 17] on icon at bounding box center [400, 14] width 14 height 17
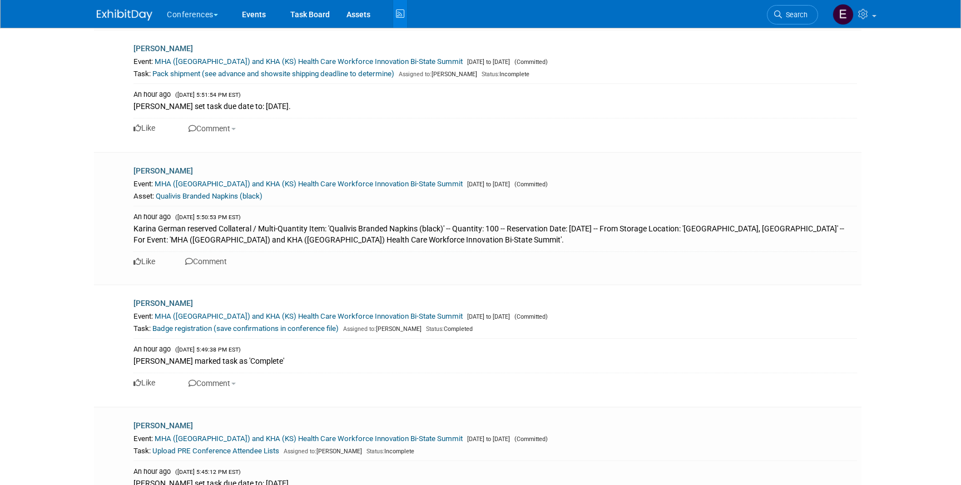
scroll to position [7923, 0]
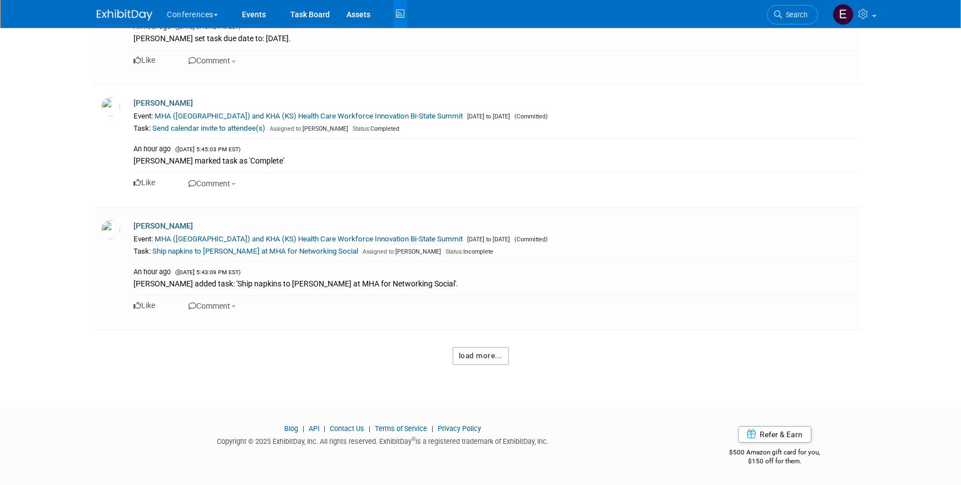
click at [490, 357] on button "load more..." at bounding box center [481, 356] width 56 height 18
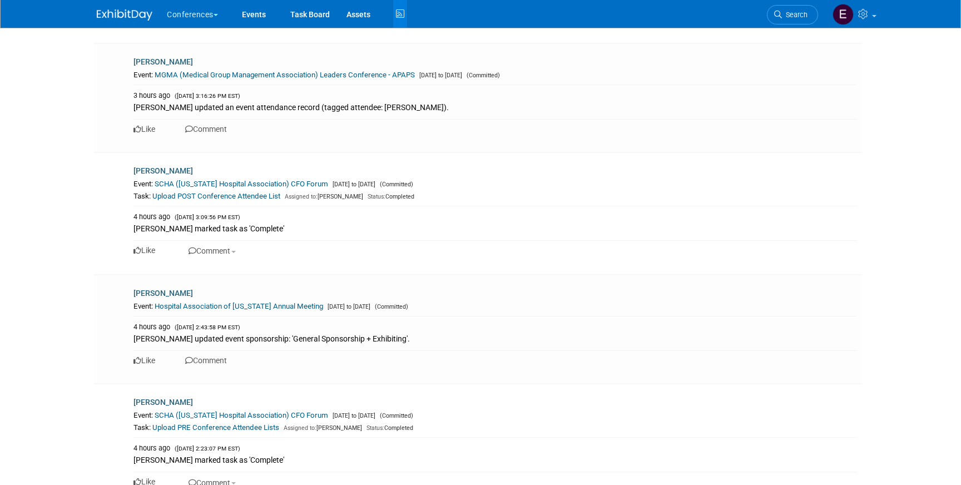
scroll to position [9695, 0]
